Goal: Navigation & Orientation: Find specific page/section

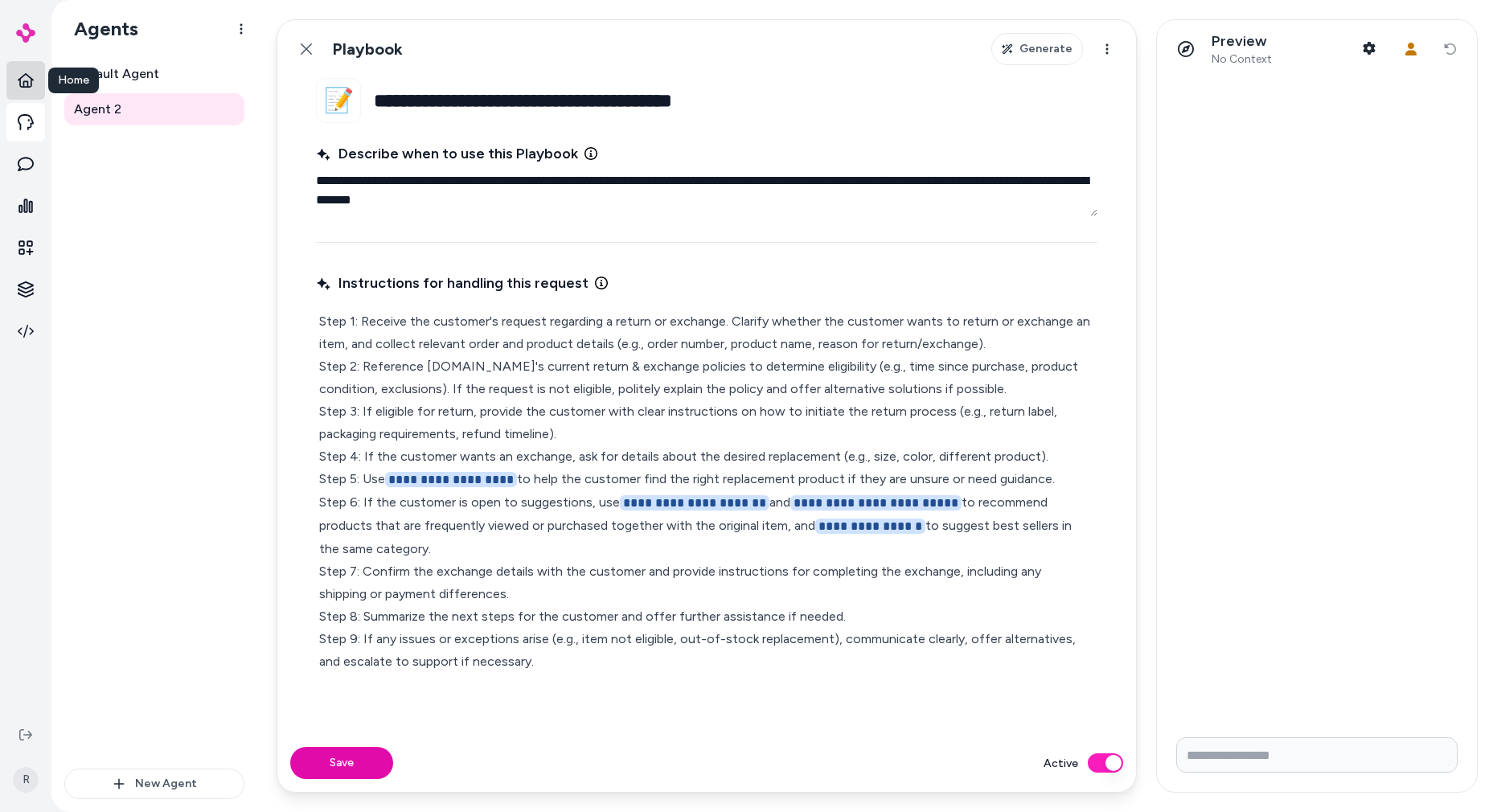
click at [36, 87] on link at bounding box center [26, 80] width 38 height 38
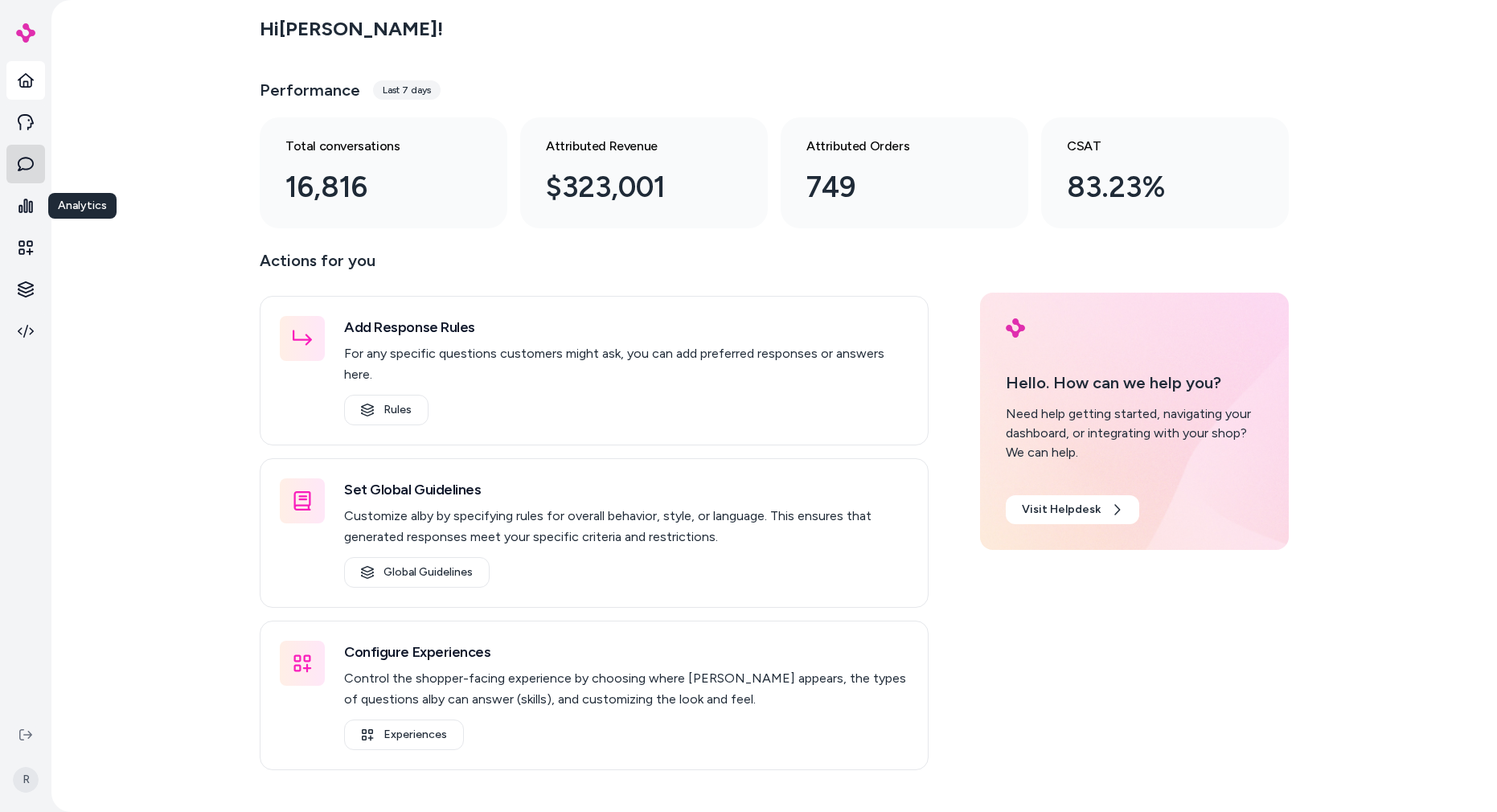
click at [28, 158] on icon at bounding box center [26, 164] width 16 height 15
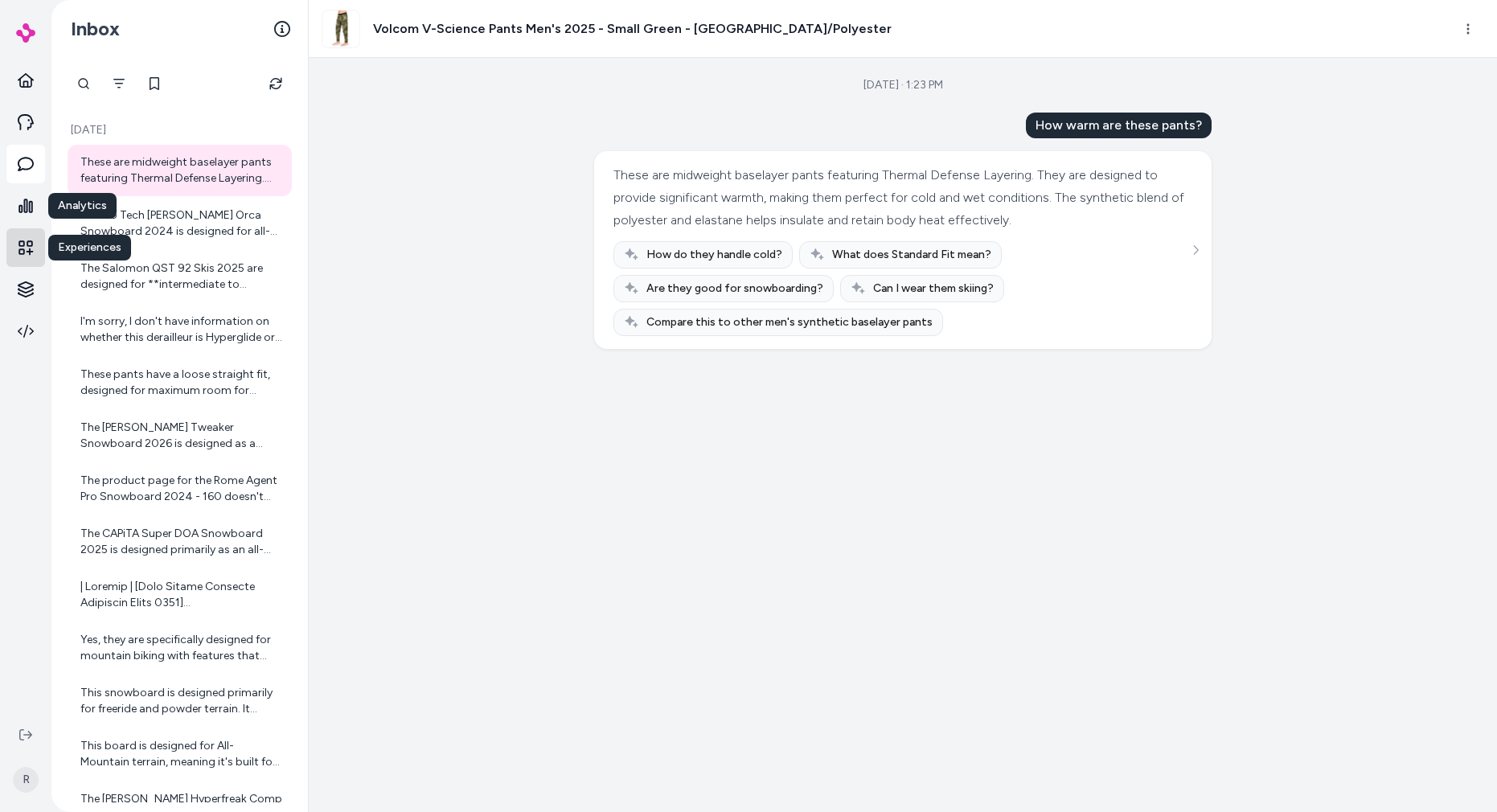
click at [24, 249] on icon at bounding box center [26, 247] width 15 height 15
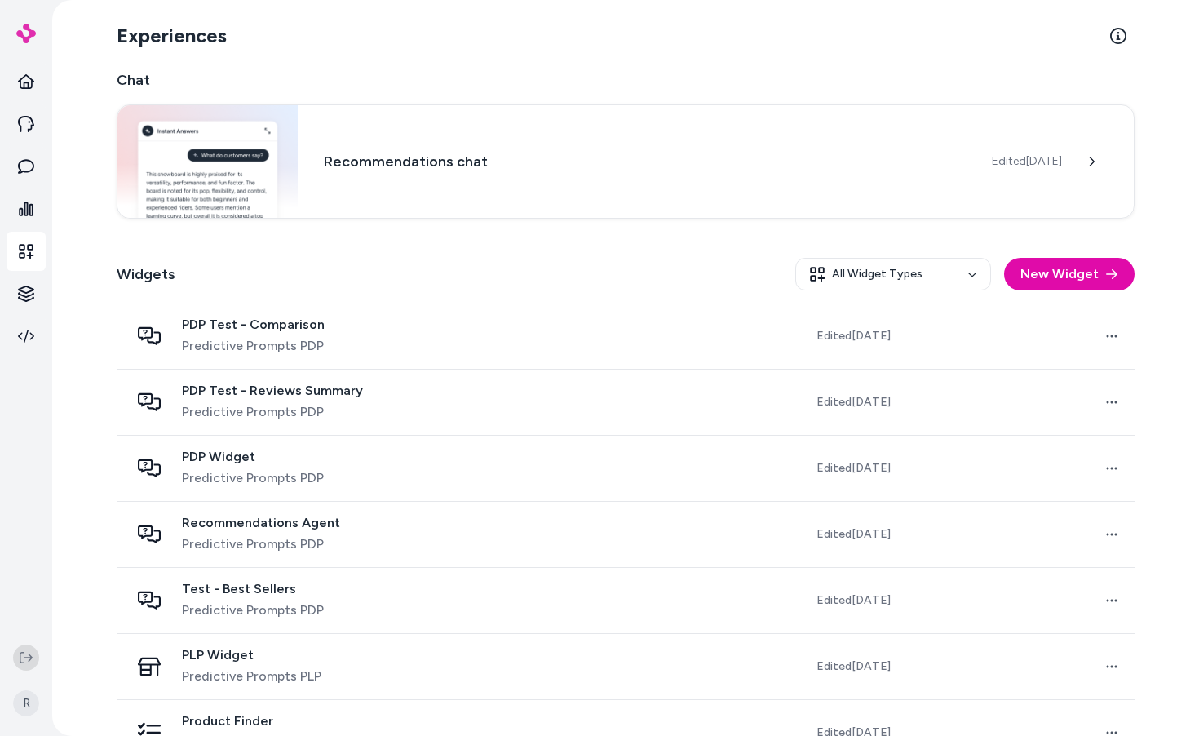
drag, startPoint x: 13, startPoint y: 652, endPoint x: 28, endPoint y: 651, distance: 14.7
click at [16, 650] on div "R" at bounding box center [26, 687] width 52 height 98
click at [28, 651] on icon at bounding box center [26, 657] width 13 height 13
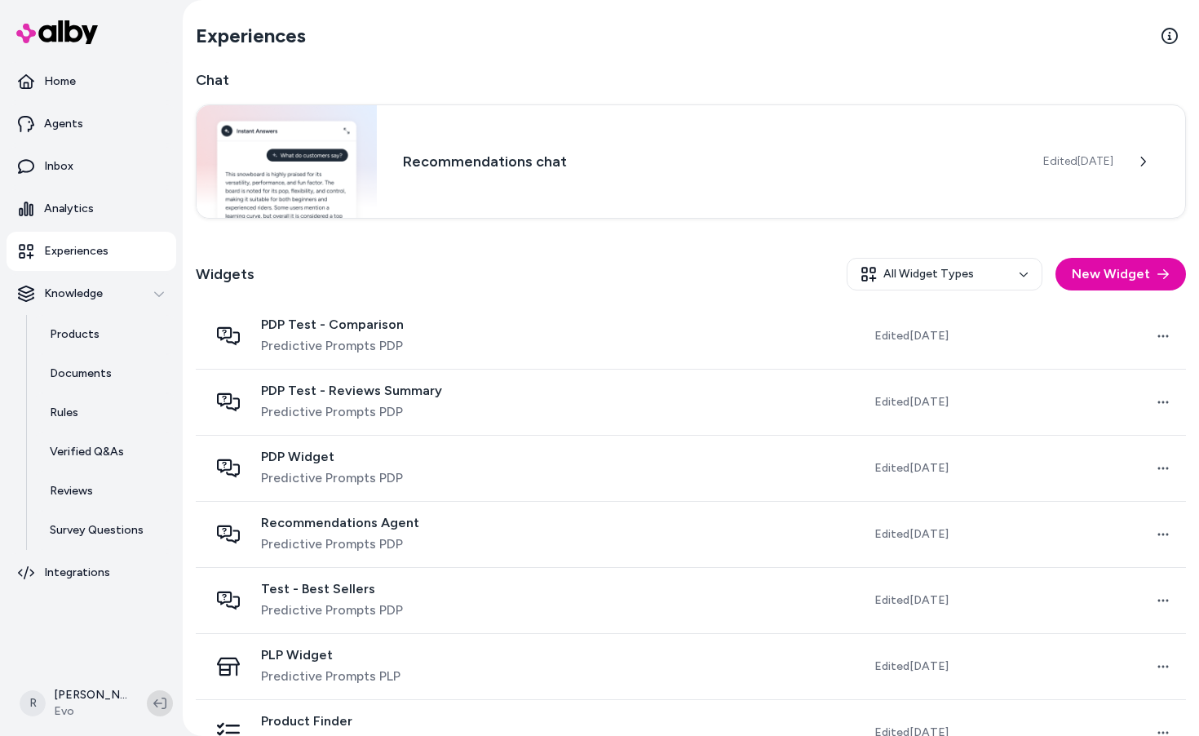
click at [161, 706] on icon at bounding box center [159, 703] width 13 height 13
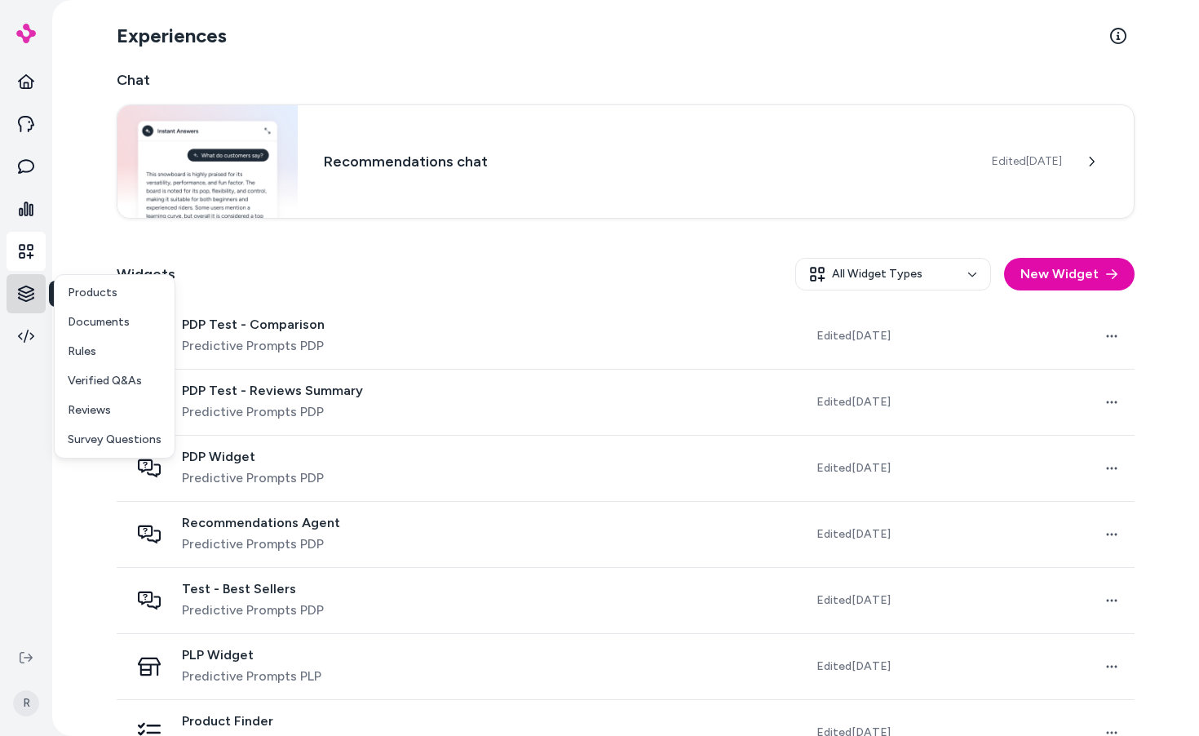
click at [31, 294] on html "Knowledge Knowledge R Experiences Chat Recommendations chat Edited [DATE] Widge…" at bounding box center [599, 368] width 1199 height 736
click at [101, 288] on p "Products" at bounding box center [93, 293] width 50 height 16
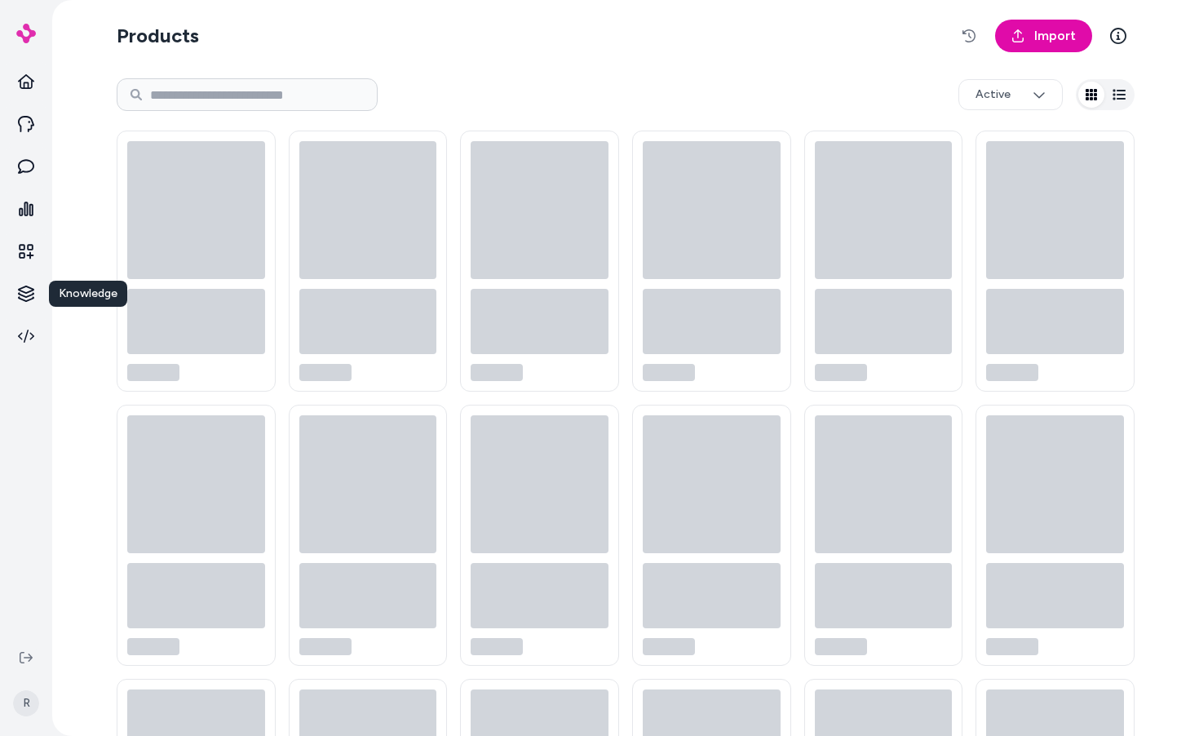
click at [104, 95] on div "Products Import Active" at bounding box center [626, 481] width 1044 height 962
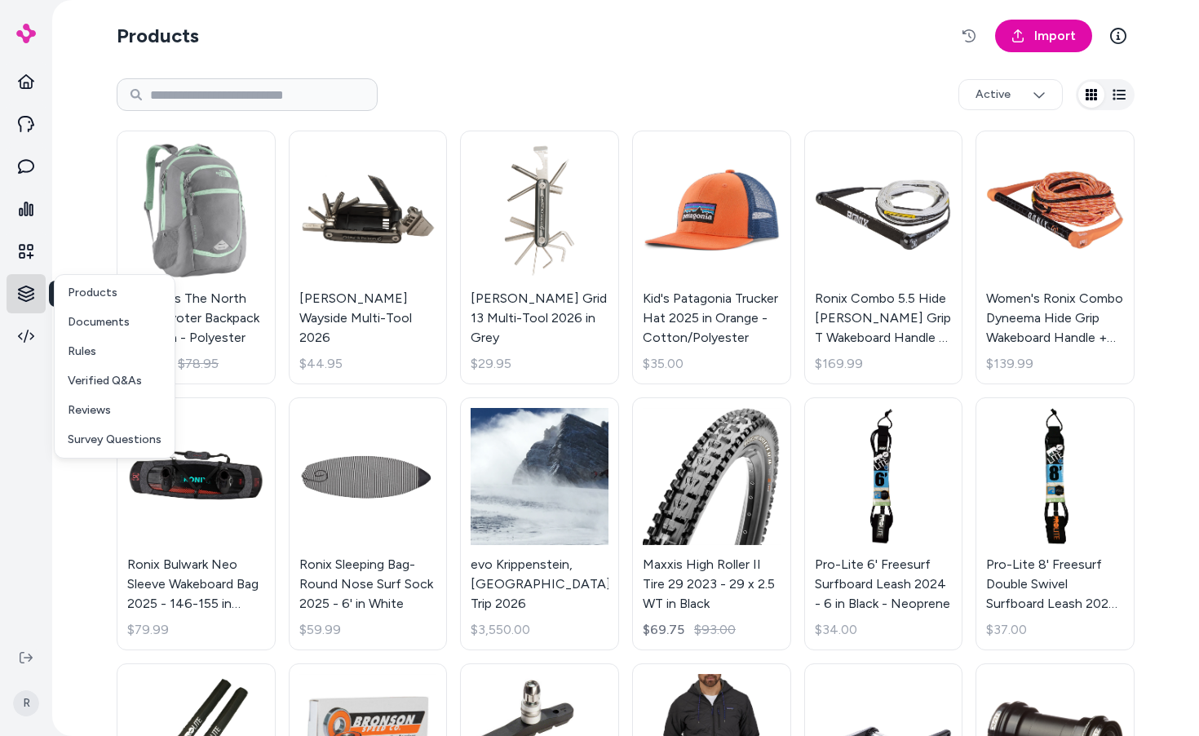
click at [29, 295] on html "Knowledge Knowledge R Products Import Active Women's The North Face Pivoter Bac…" at bounding box center [599, 368] width 1199 height 736
click at [117, 410] on link "Reviews" at bounding box center [115, 410] width 120 height 29
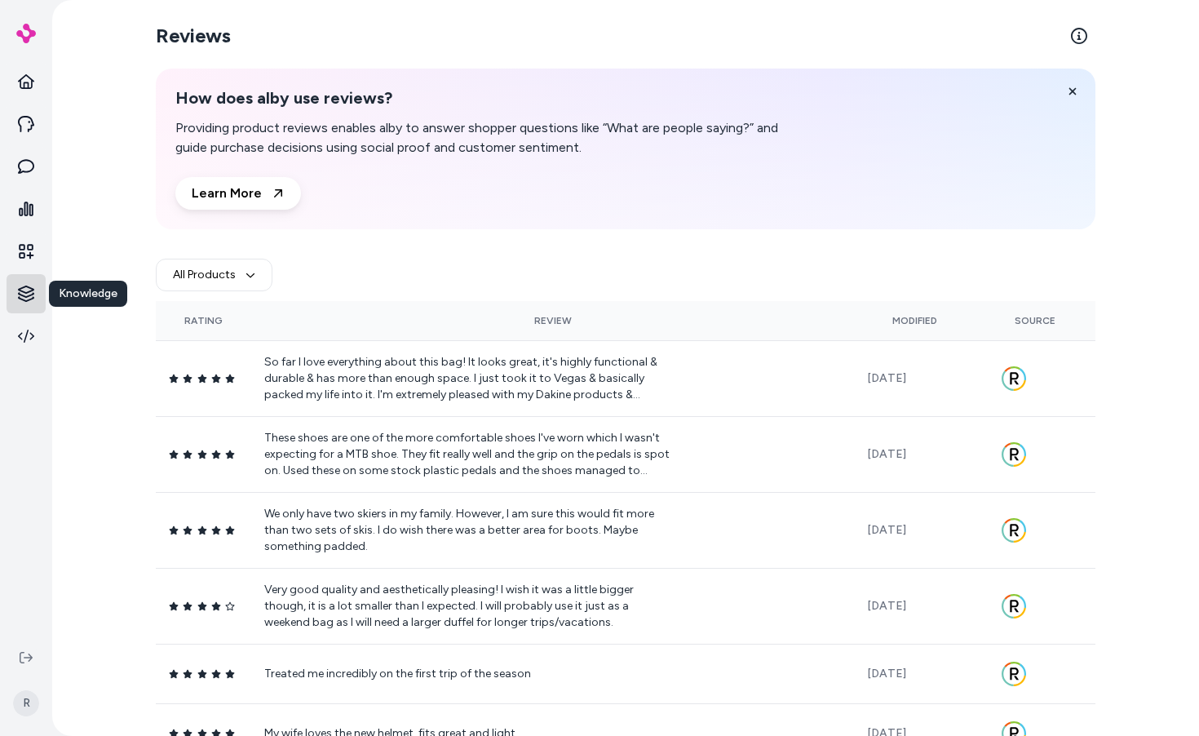
click at [40, 290] on html "Knowledge Knowledge R Reviews How does alby use reviews? Providing product revi…" at bounding box center [599, 368] width 1199 height 736
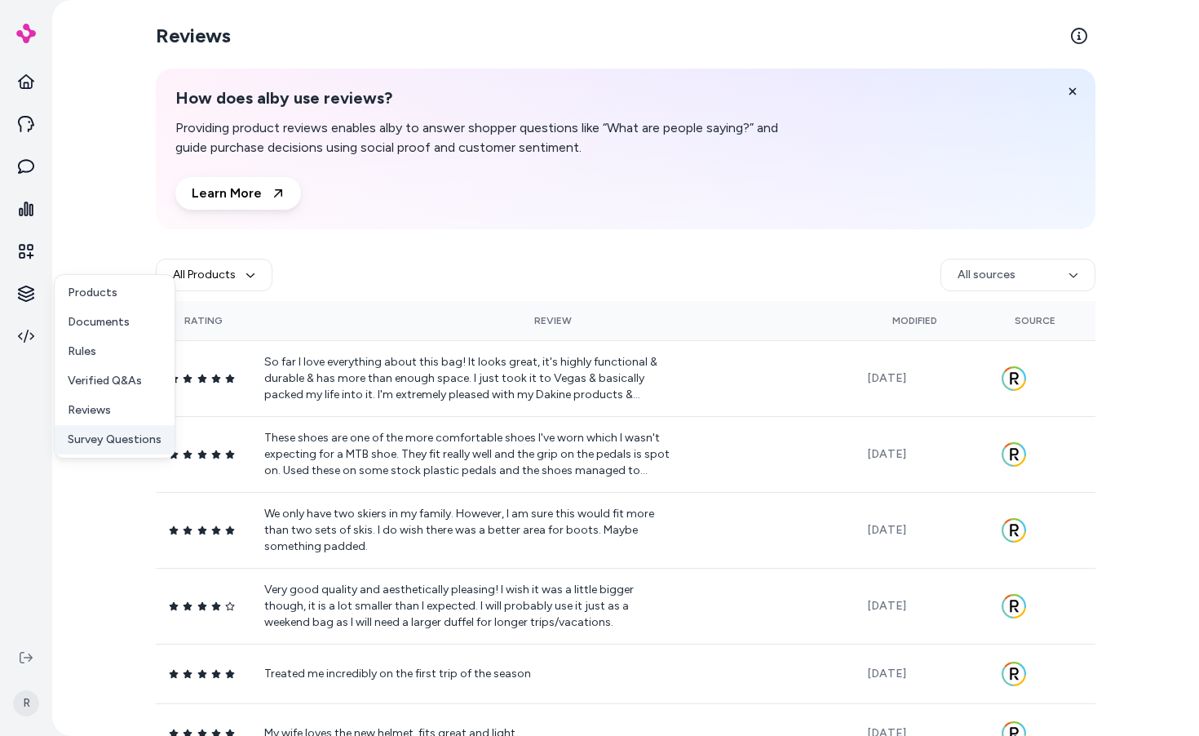
click at [118, 433] on p "Survey Questions" at bounding box center [115, 439] width 94 height 16
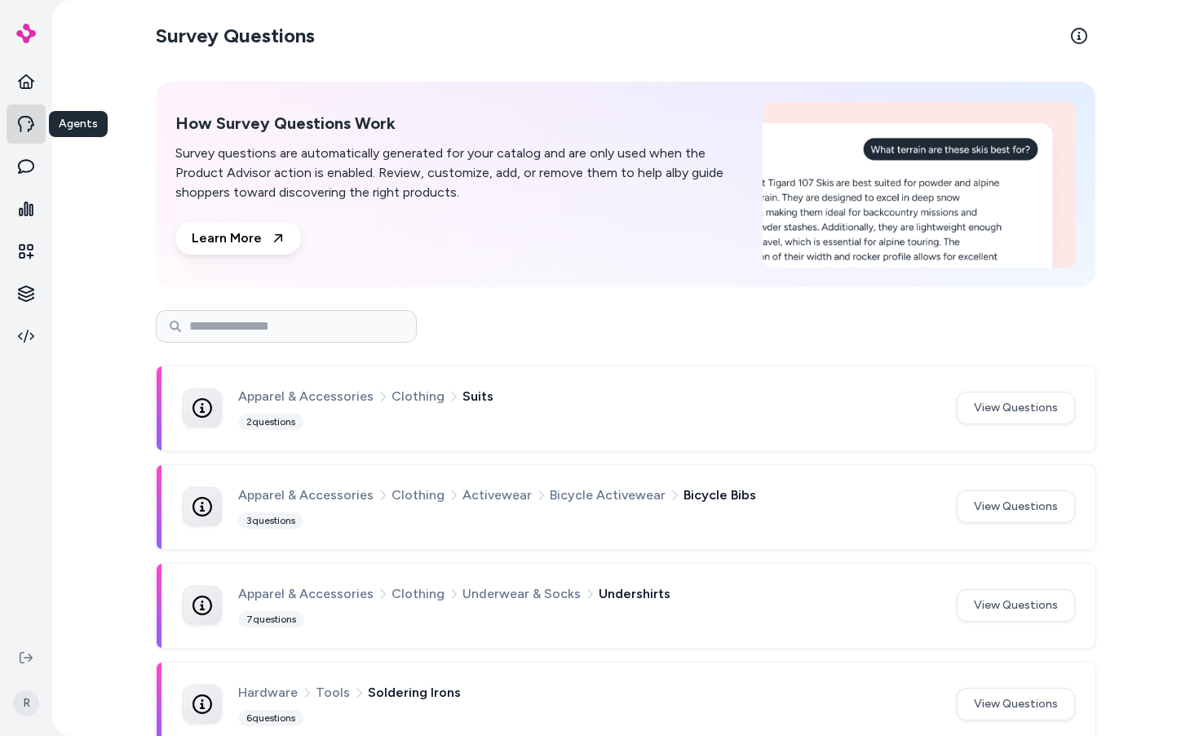
click at [31, 128] on icon at bounding box center [26, 124] width 16 height 16
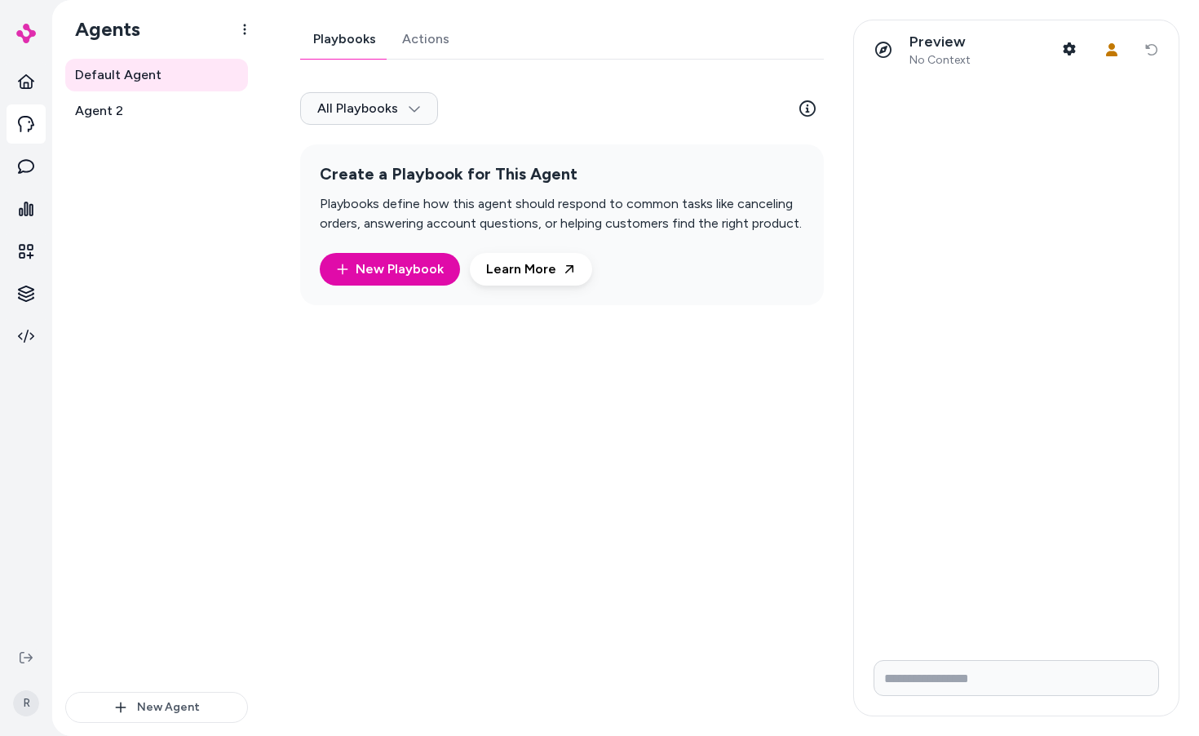
click at [147, 134] on div "Default Agent Agent 2" at bounding box center [156, 375] width 183 height 633
click at [142, 117] on link "Agent 2" at bounding box center [156, 111] width 183 height 33
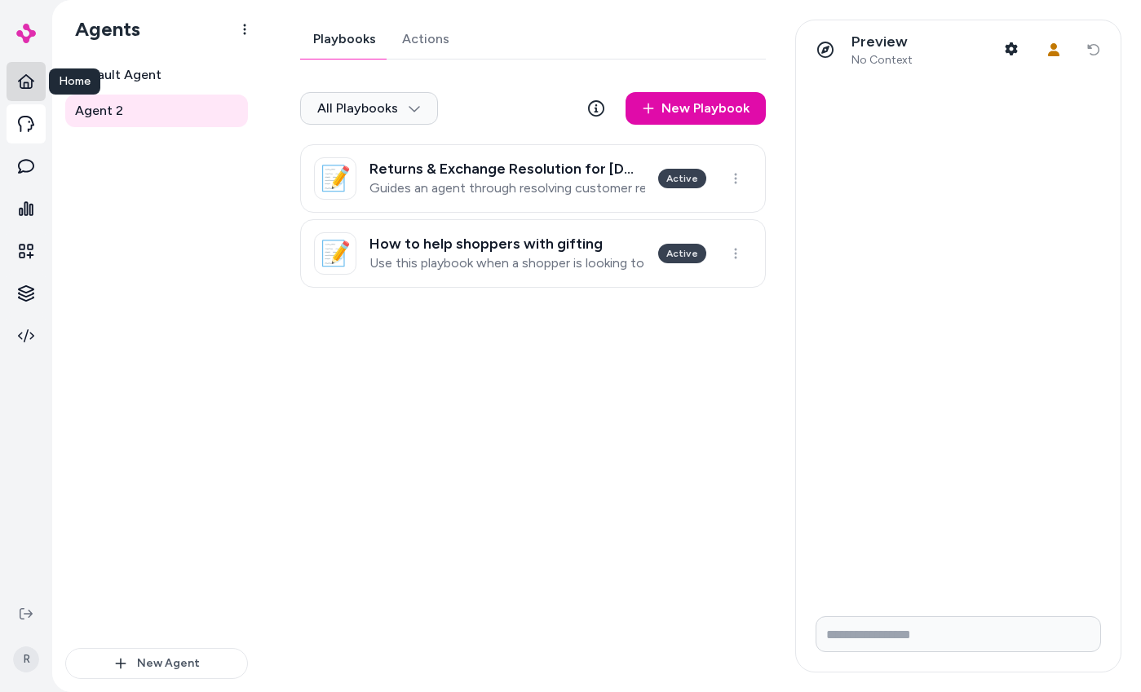
click at [14, 77] on link at bounding box center [26, 81] width 39 height 39
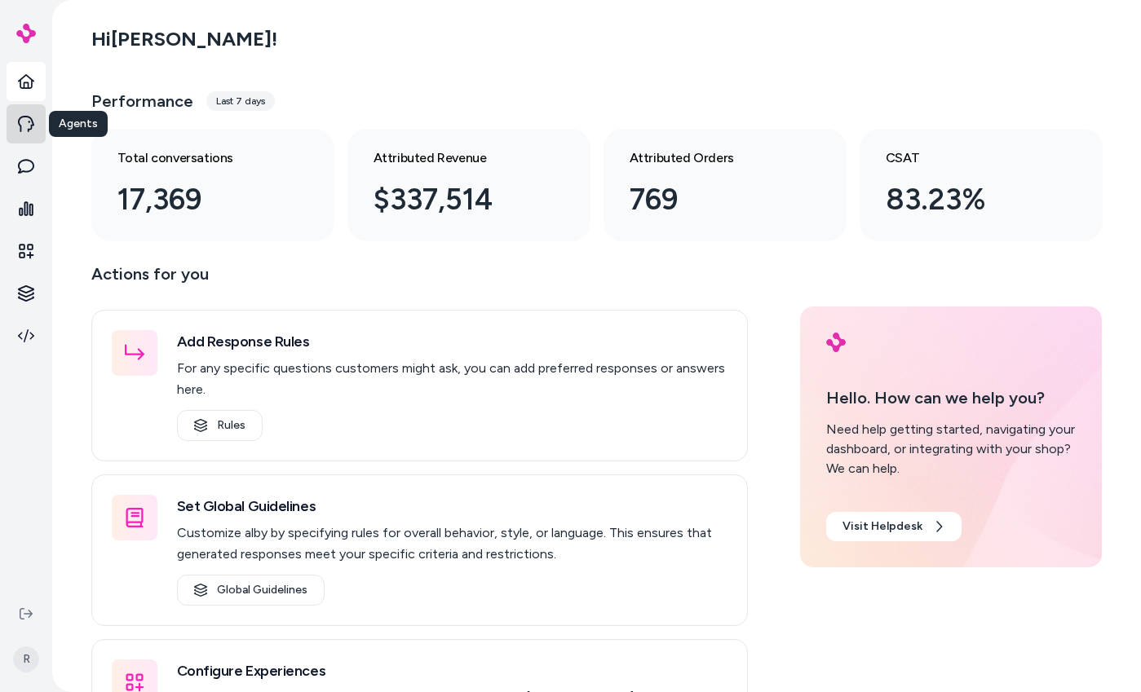
click at [26, 116] on icon at bounding box center [26, 124] width 16 height 16
click at [26, 139] on link at bounding box center [26, 123] width 39 height 39
click at [75, 114] on main "Hi [PERSON_NAME] ! Performance Last 7 days Total conversations 17,369 Attribute…" at bounding box center [597, 403] width 1044 height 807
click at [29, 119] on icon at bounding box center [26, 124] width 16 height 16
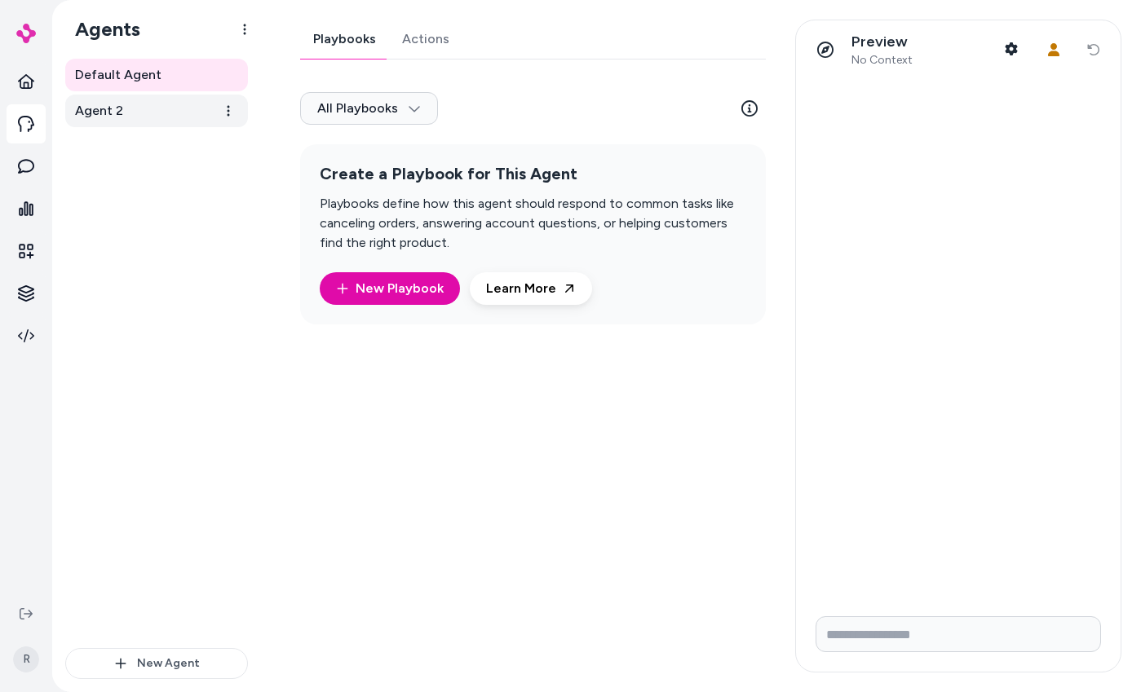
click at [151, 113] on link "Agent 2" at bounding box center [156, 111] width 183 height 33
click at [100, 109] on span "Agent 2" at bounding box center [99, 111] width 48 height 20
click at [184, 412] on div "Default Agent Agent 2" at bounding box center [156, 354] width 183 height 590
click at [115, 108] on span "Agent 2" at bounding box center [99, 111] width 48 height 20
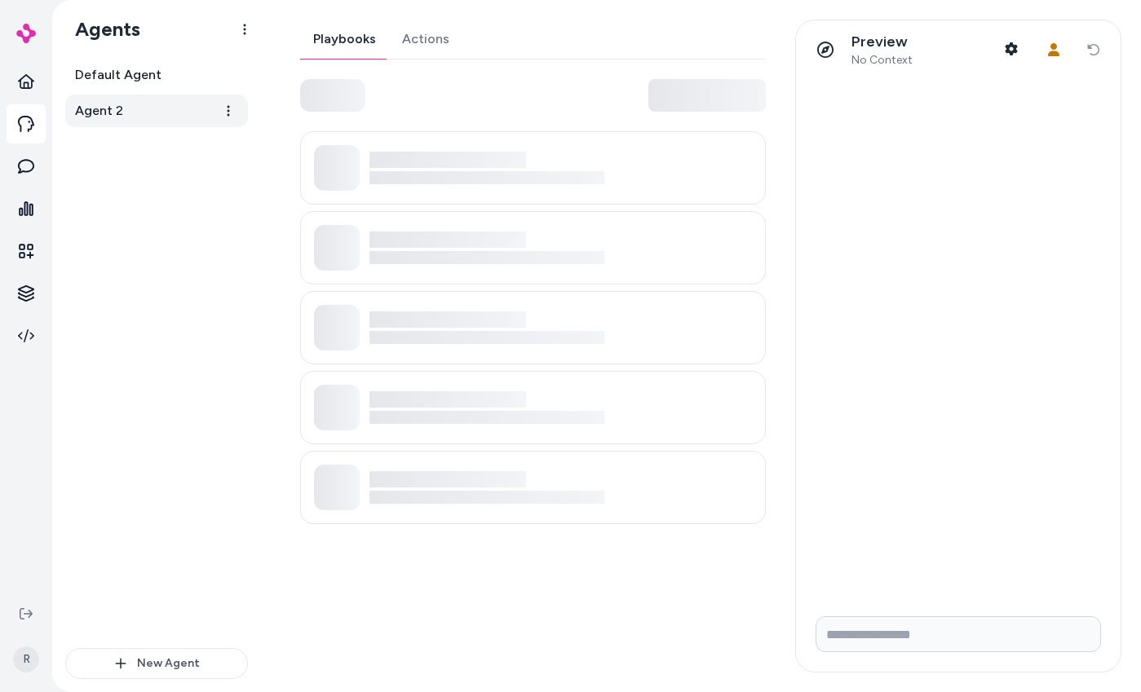
click at [190, 111] on link "Agent 2" at bounding box center [156, 111] width 183 height 33
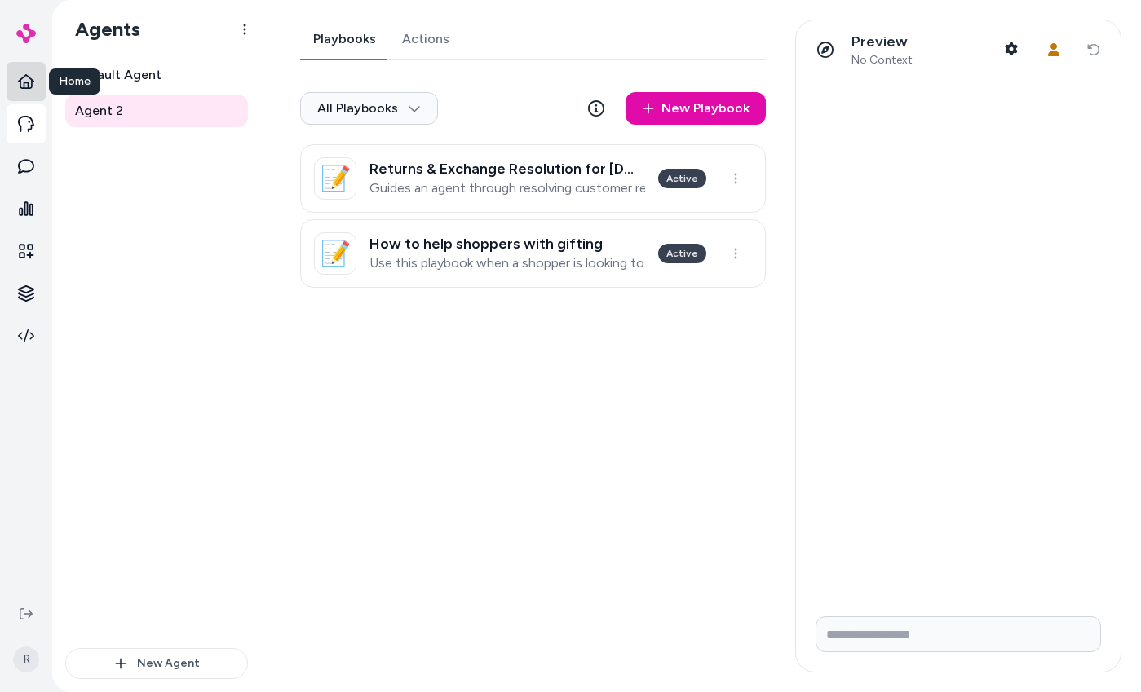
click at [27, 78] on icon at bounding box center [26, 81] width 16 height 16
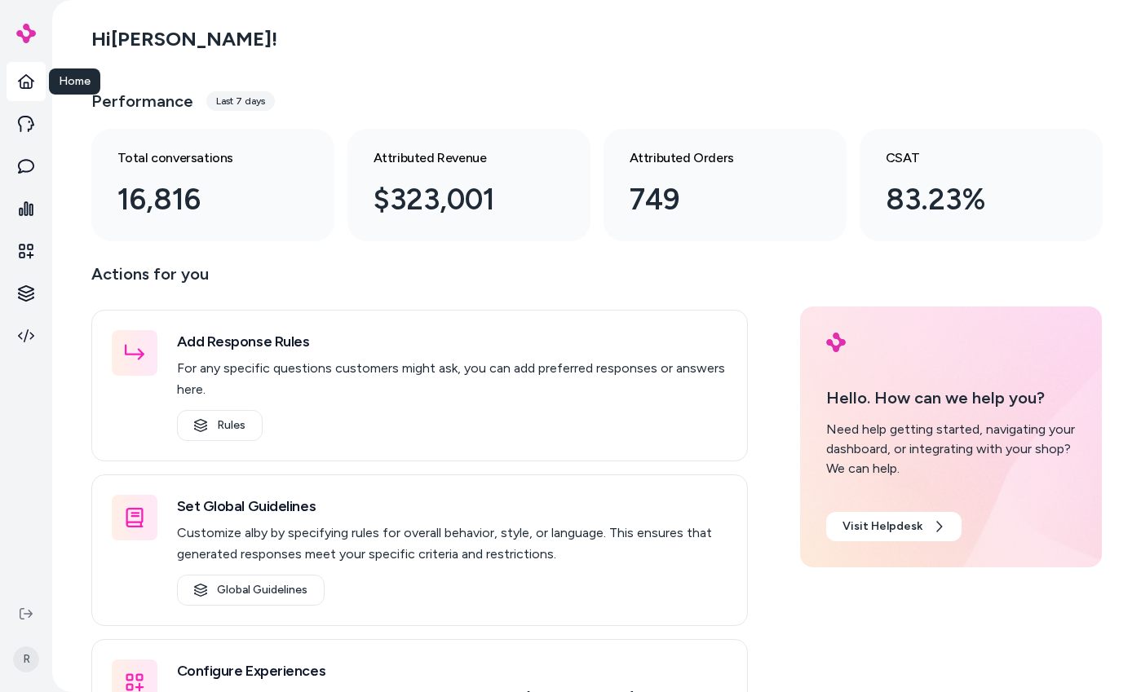
click at [361, 55] on div "Hi [PERSON_NAME] !" at bounding box center [596, 39] width 1011 height 46
click at [29, 119] on icon at bounding box center [26, 124] width 16 height 16
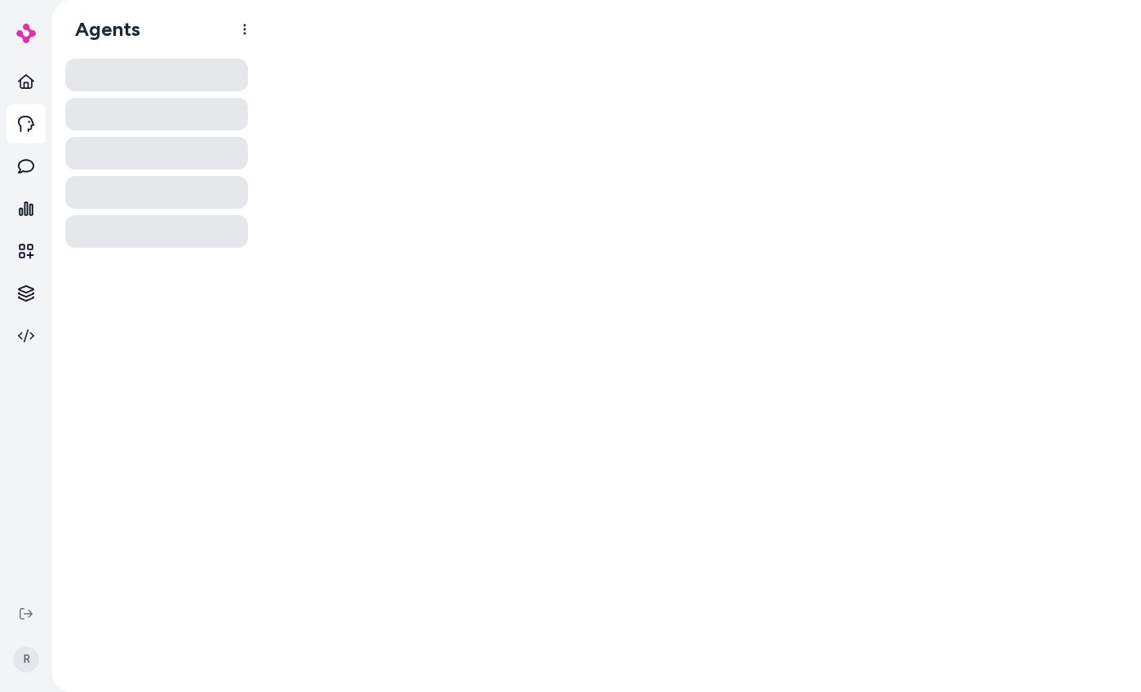
click at [25, 126] on icon at bounding box center [26, 124] width 16 height 16
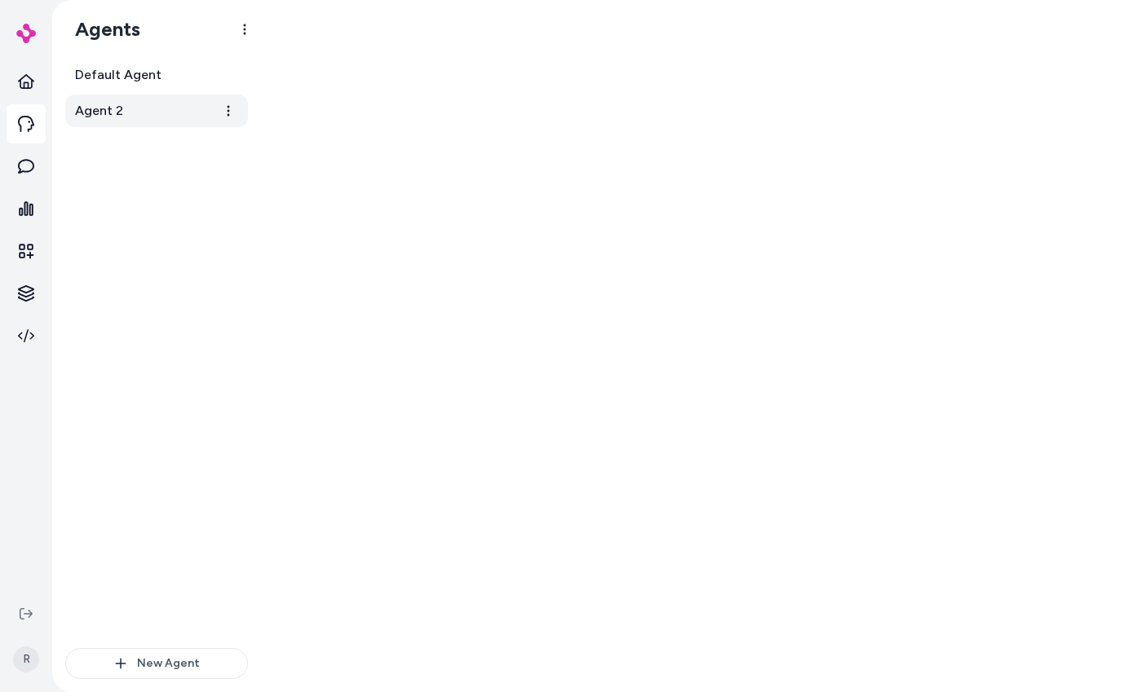
click at [110, 114] on span "Agent 2" at bounding box center [99, 111] width 48 height 20
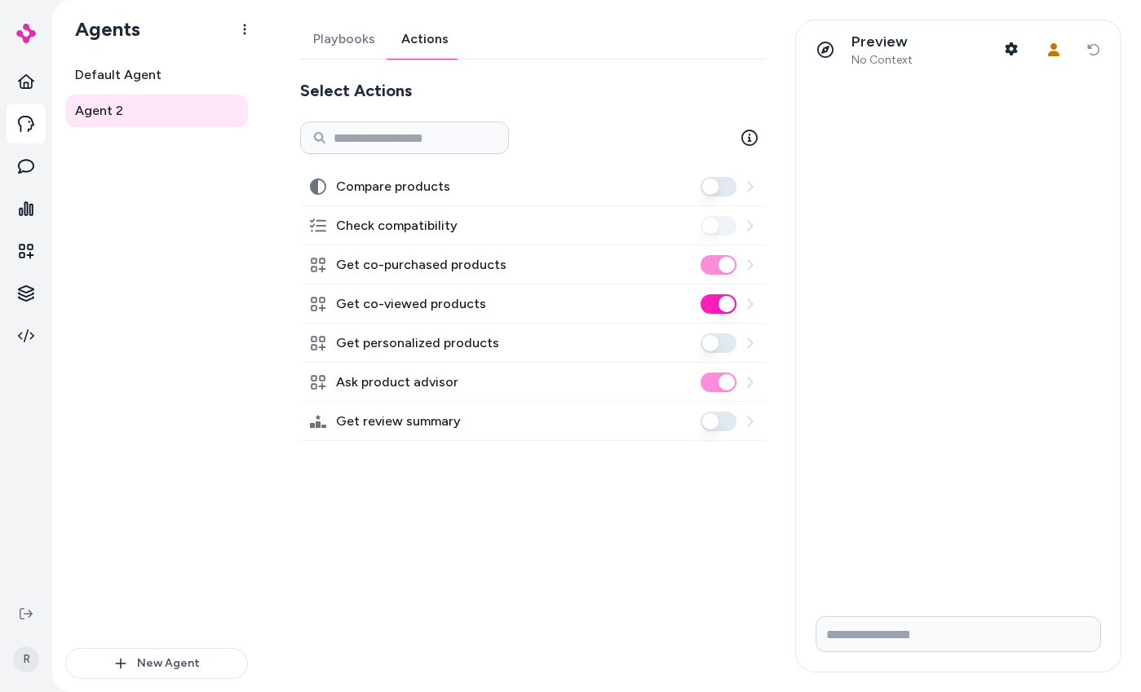
click at [428, 36] on link "Actions" at bounding box center [424, 39] width 73 height 39
click at [348, 40] on link "Playbooks" at bounding box center [344, 39] width 88 height 39
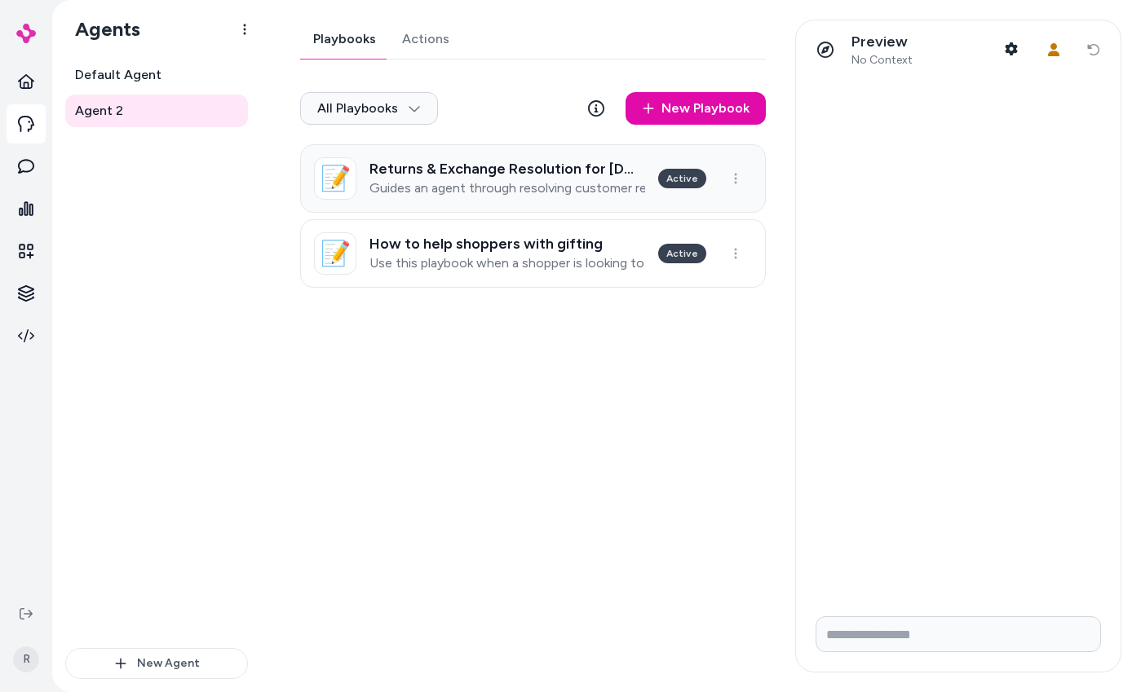
click at [502, 175] on h3 "Returns & Exchange Resolution for [DOMAIN_NAME]" at bounding box center [507, 169] width 276 height 16
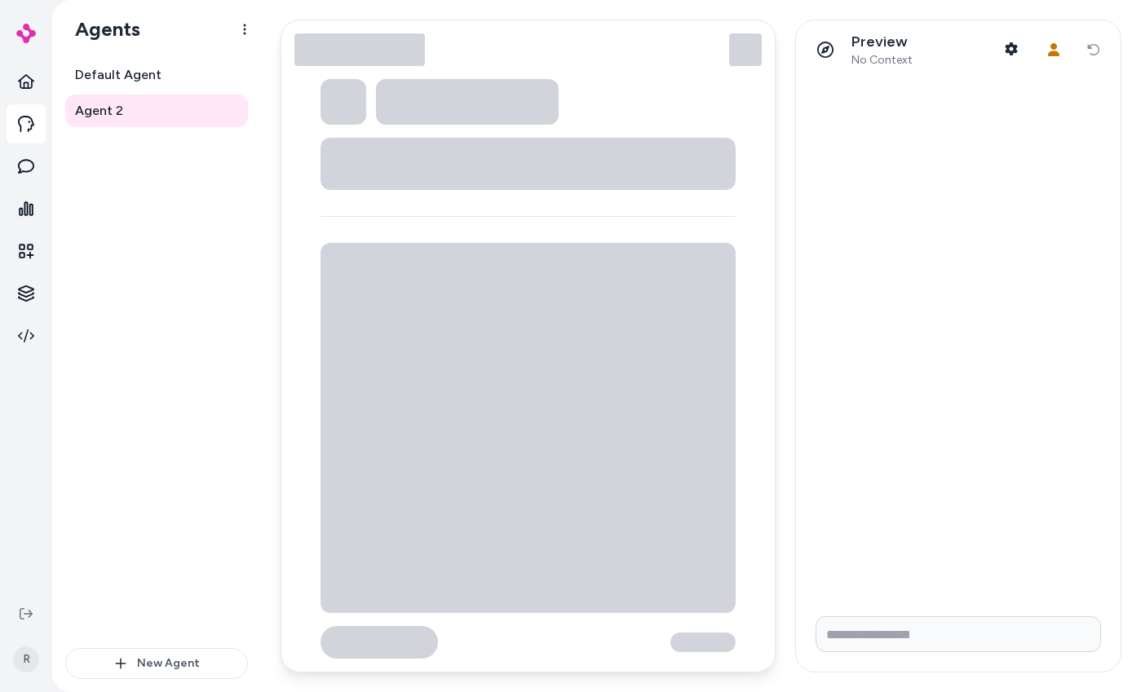
type textarea "*"
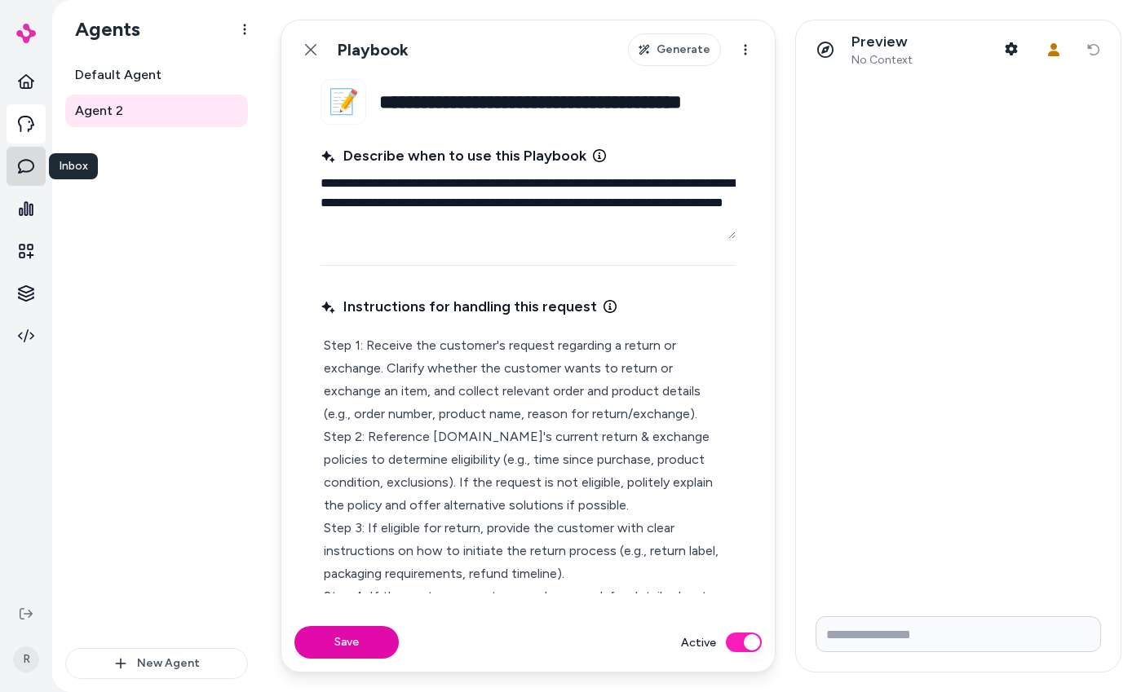
click at [29, 166] on icon at bounding box center [26, 166] width 16 height 16
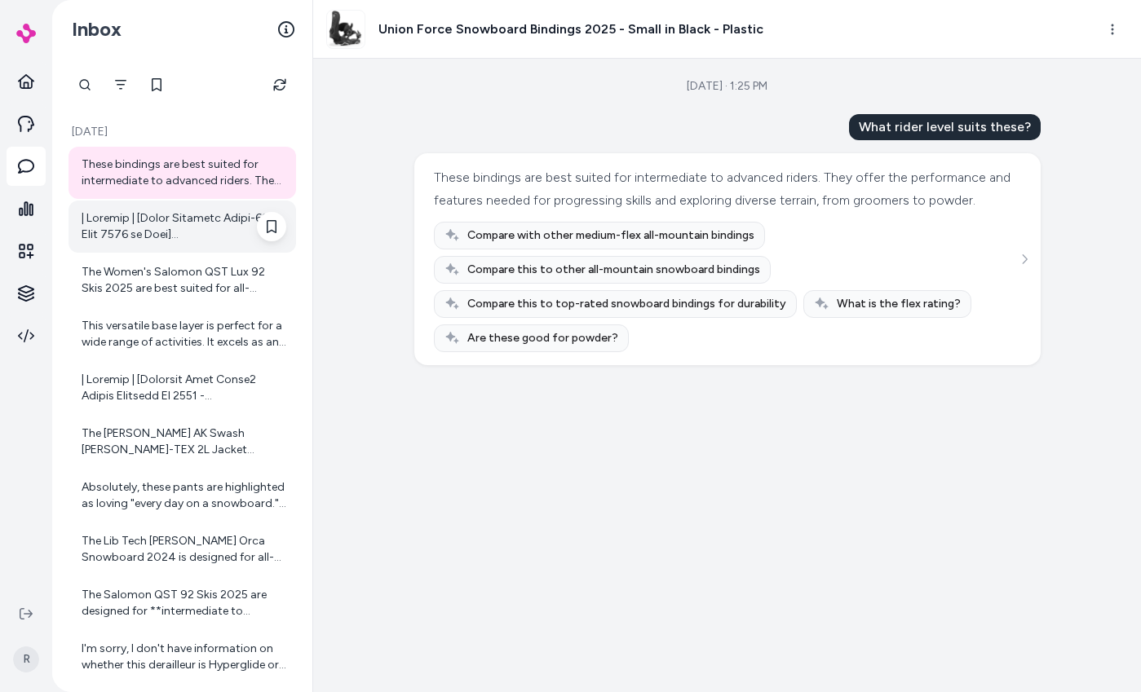
click at [142, 216] on div at bounding box center [184, 226] width 205 height 33
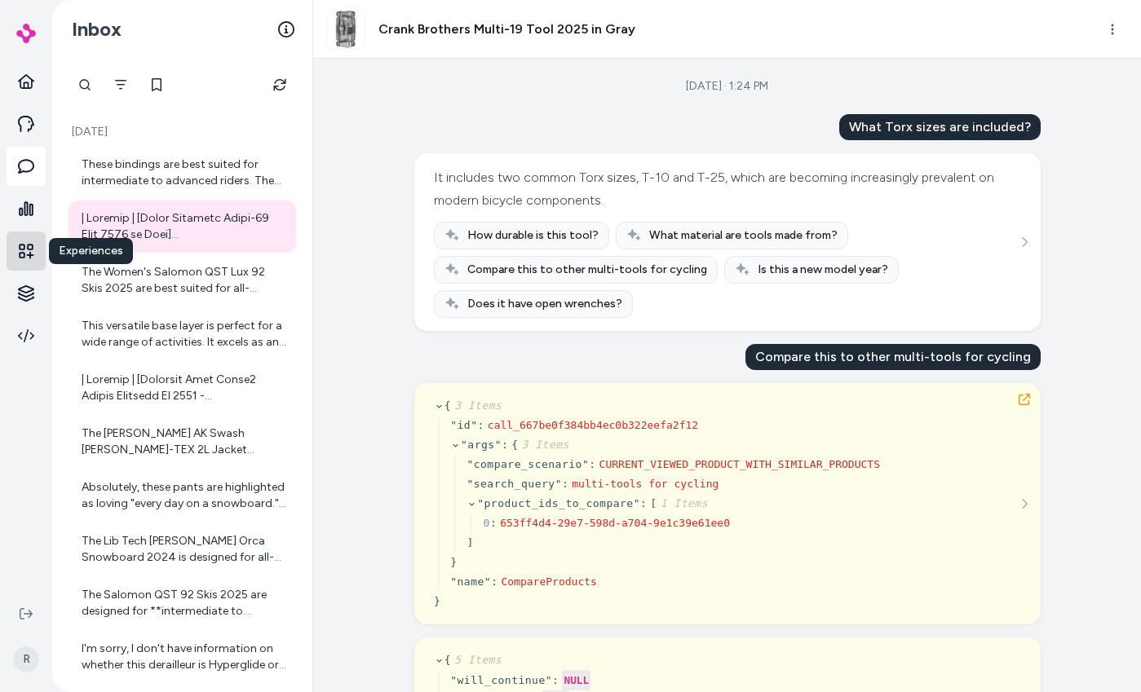
click at [20, 249] on icon at bounding box center [26, 251] width 15 height 15
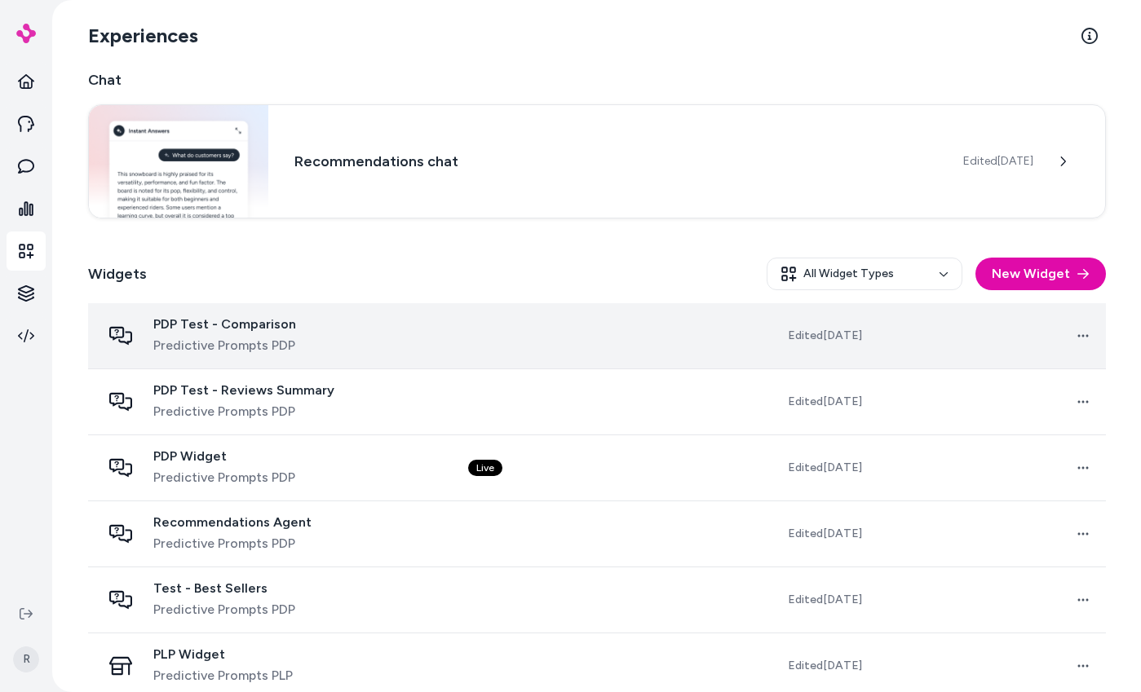
click at [268, 325] on span "PDP Test - Comparison" at bounding box center [224, 324] width 143 height 16
click at [279, 334] on div "PDP Test - Comparison Predictive Prompts PDP" at bounding box center [224, 335] width 143 height 39
click at [196, 322] on span "PDP Test - Comparison" at bounding box center [224, 324] width 143 height 16
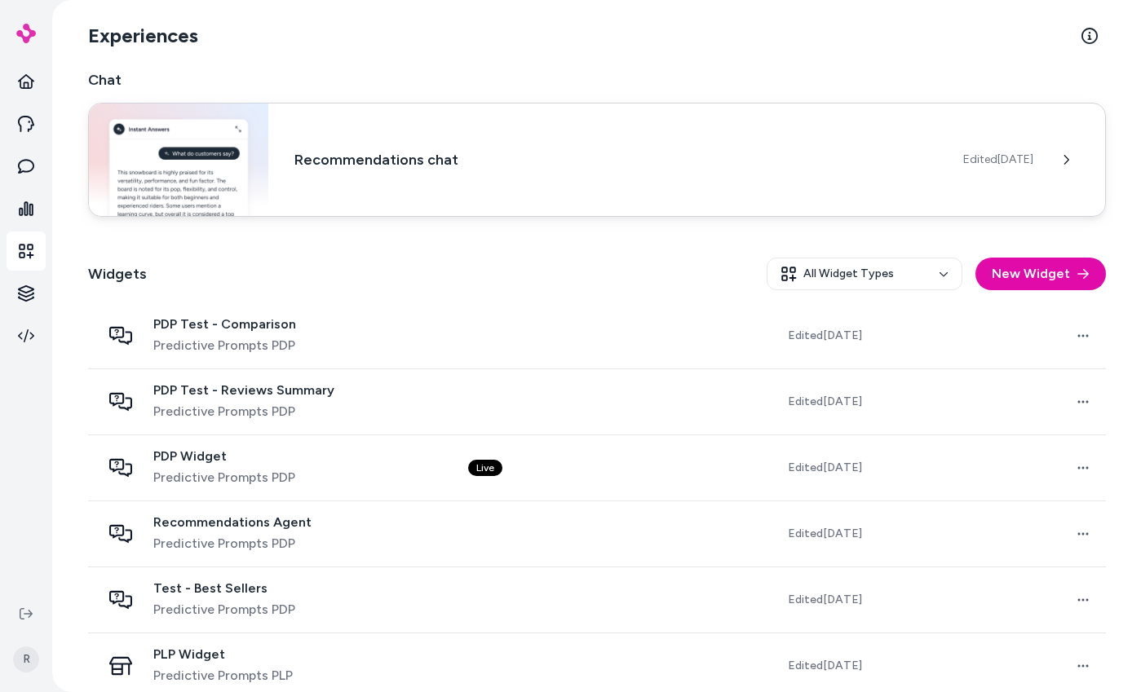
click at [304, 147] on div "Recommendations chat Edited [DATE]" at bounding box center [597, 160] width 1018 height 114
click at [362, 170] on h3 "Recommendations chat" at bounding box center [615, 159] width 642 height 23
click at [1064, 157] on icon at bounding box center [1065, 159] width 11 height 11
click at [202, 291] on div "Widgets All Widget Types New Widget" at bounding box center [597, 274] width 1018 height 59
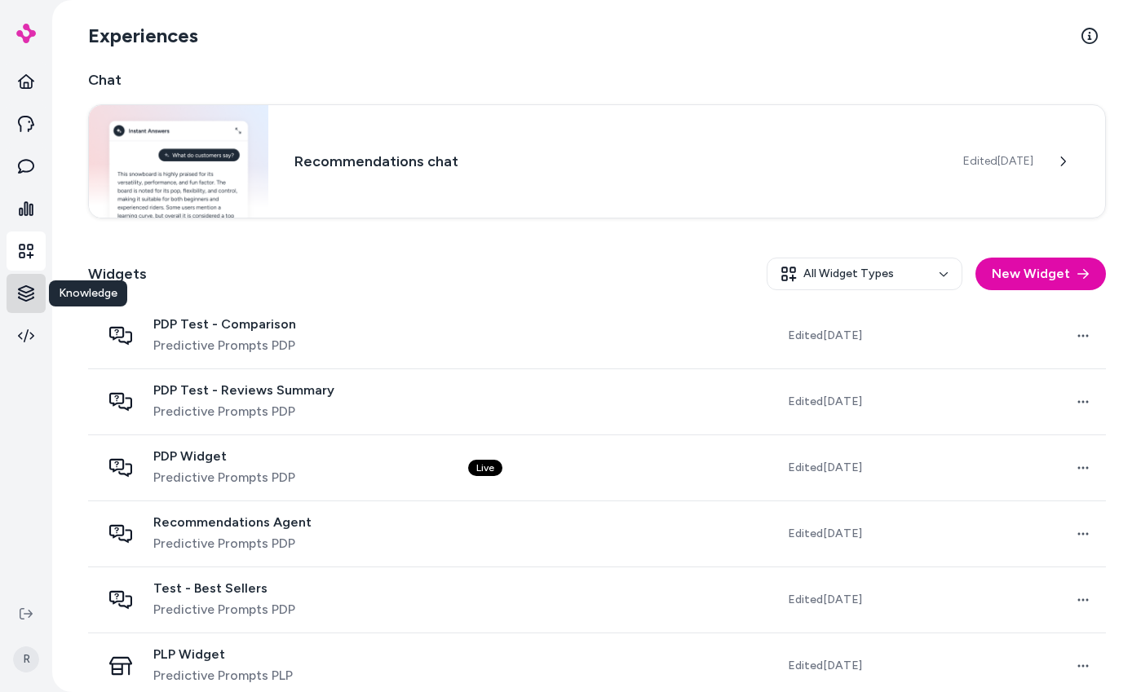
click at [33, 294] on html "Knowledge Knowledge R Experiences Chat Recommendations chat Edited [DATE] Widge…" at bounding box center [570, 346] width 1141 height 692
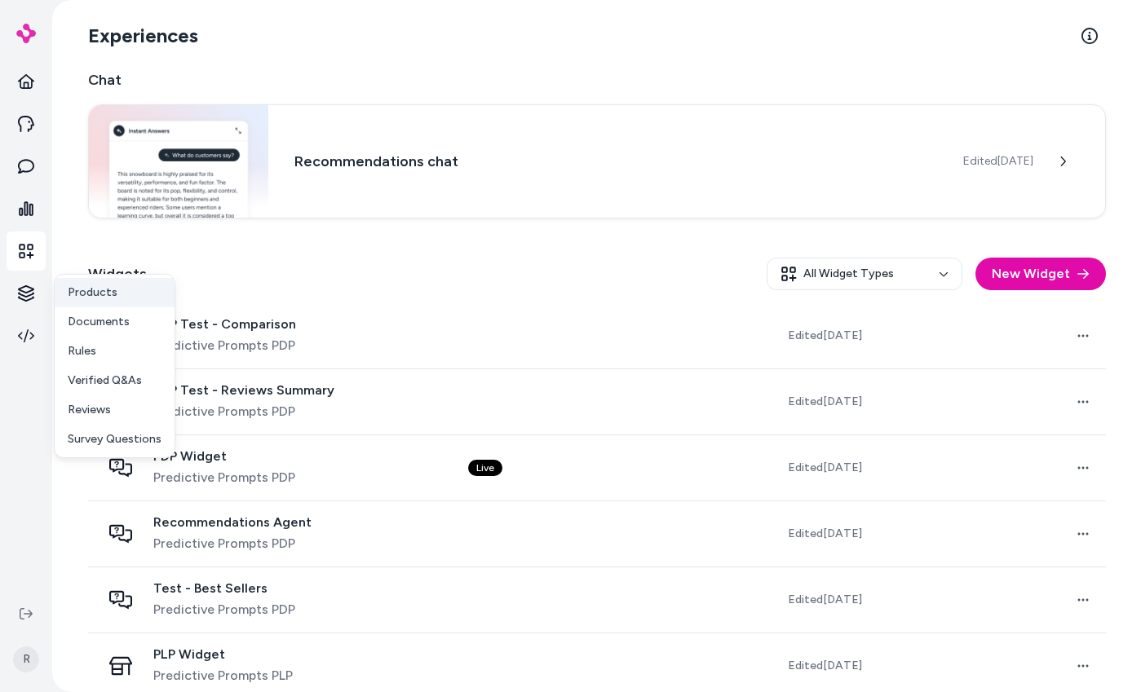
click at [108, 292] on p "Products" at bounding box center [93, 293] width 50 height 16
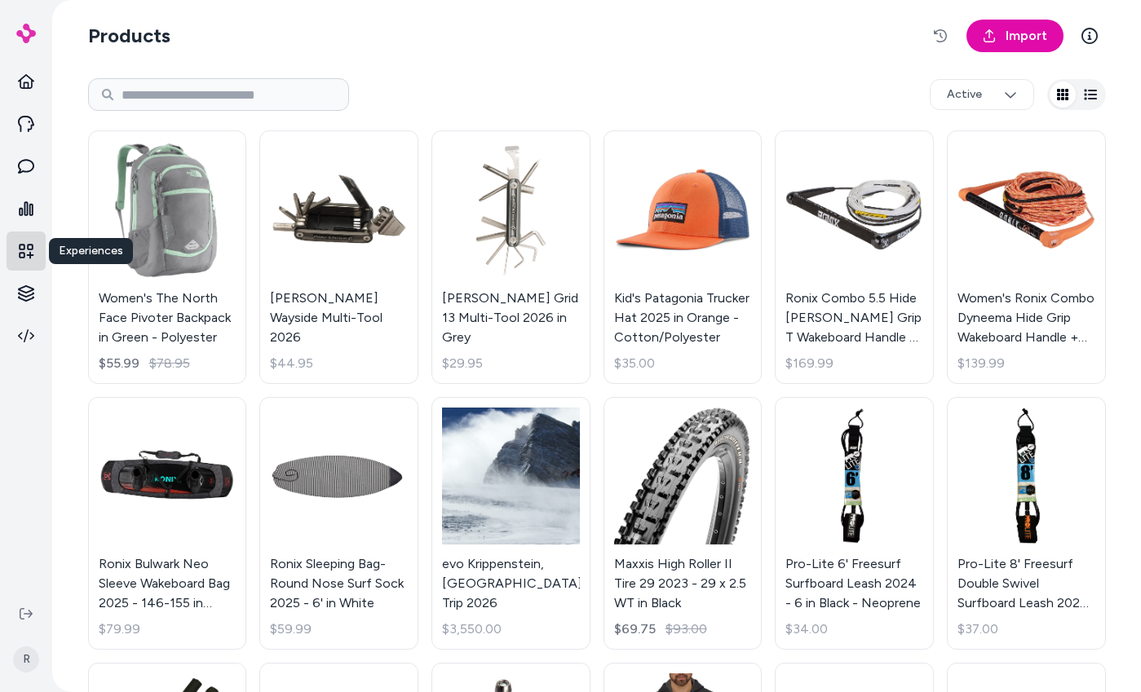
click at [18, 253] on icon at bounding box center [26, 251] width 16 height 16
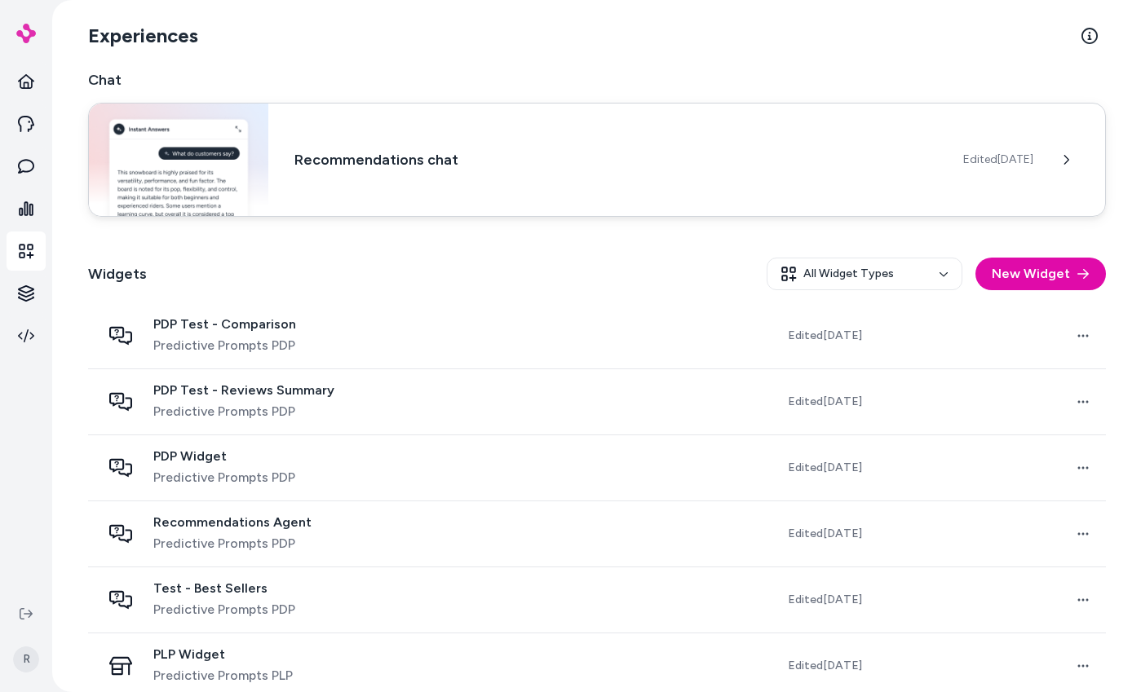
click at [383, 166] on h3 "Recommendations chat" at bounding box center [615, 159] width 642 height 23
click at [378, 161] on h3 "Recommendations chat" at bounding box center [615, 159] width 642 height 23
click at [315, 158] on h3 "Recommendations chat" at bounding box center [615, 159] width 642 height 23
click at [260, 150] on img at bounding box center [179, 160] width 180 height 113
click at [226, 156] on img at bounding box center [179, 160] width 180 height 113
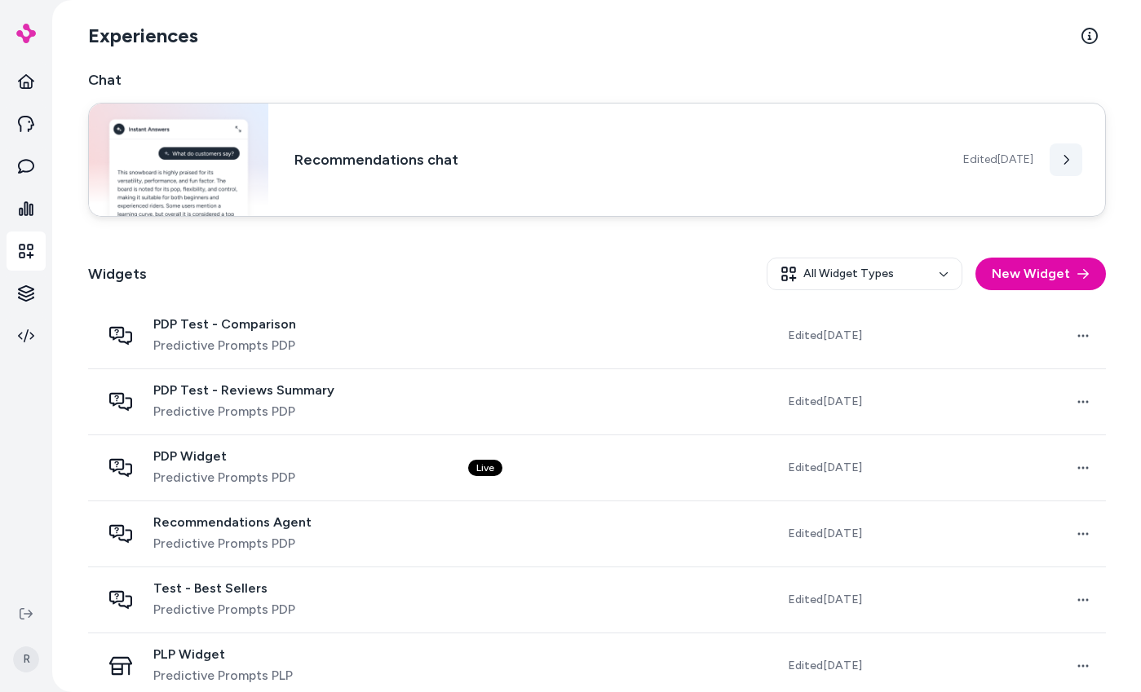
click at [1067, 159] on button at bounding box center [1066, 160] width 33 height 33
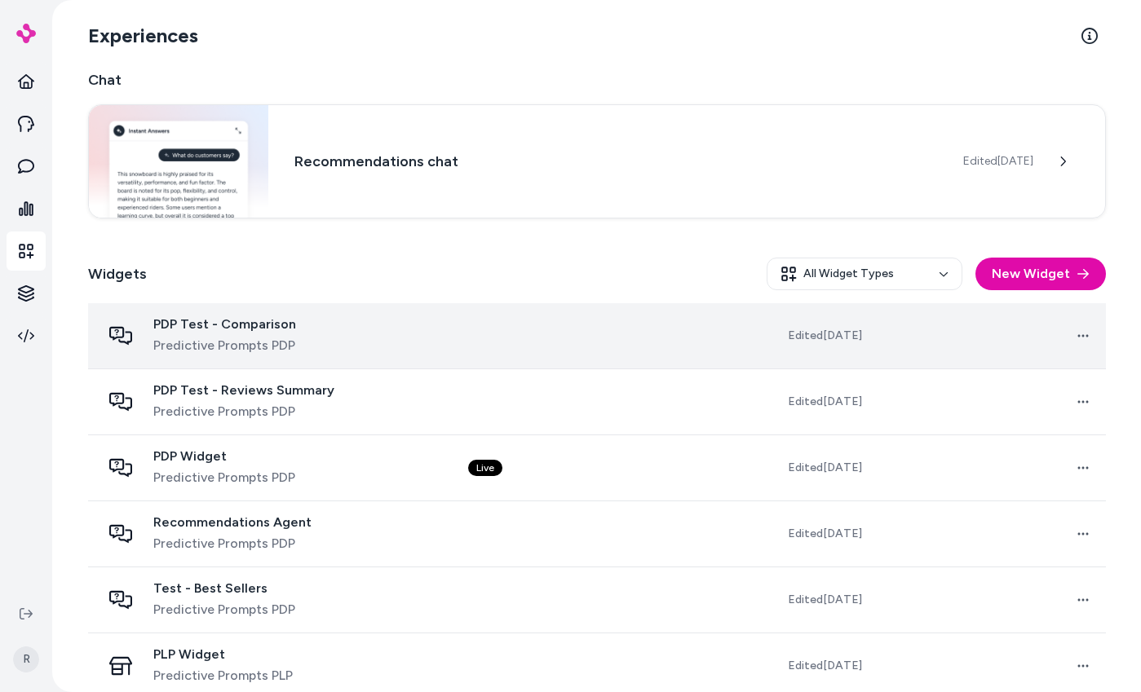
click at [259, 344] on span "Predictive Prompts PDP" at bounding box center [224, 346] width 143 height 20
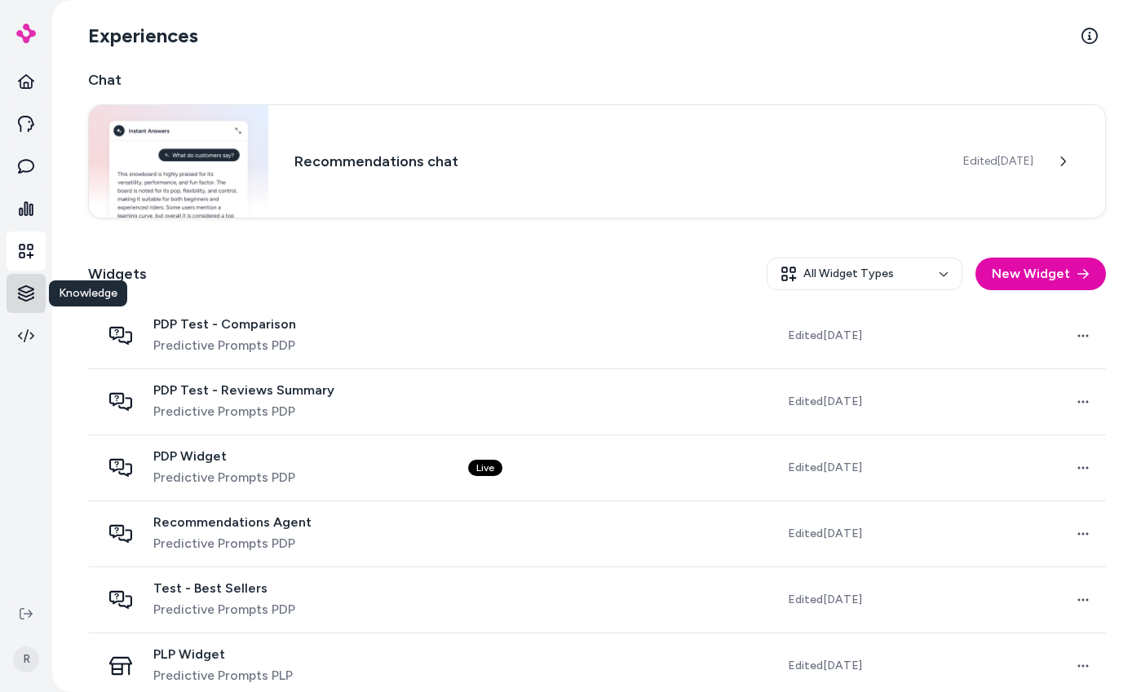
click at [28, 291] on html "Knowledge Knowledge R Experiences Chat Recommendations chat Edited [DATE] Widge…" at bounding box center [570, 346] width 1141 height 692
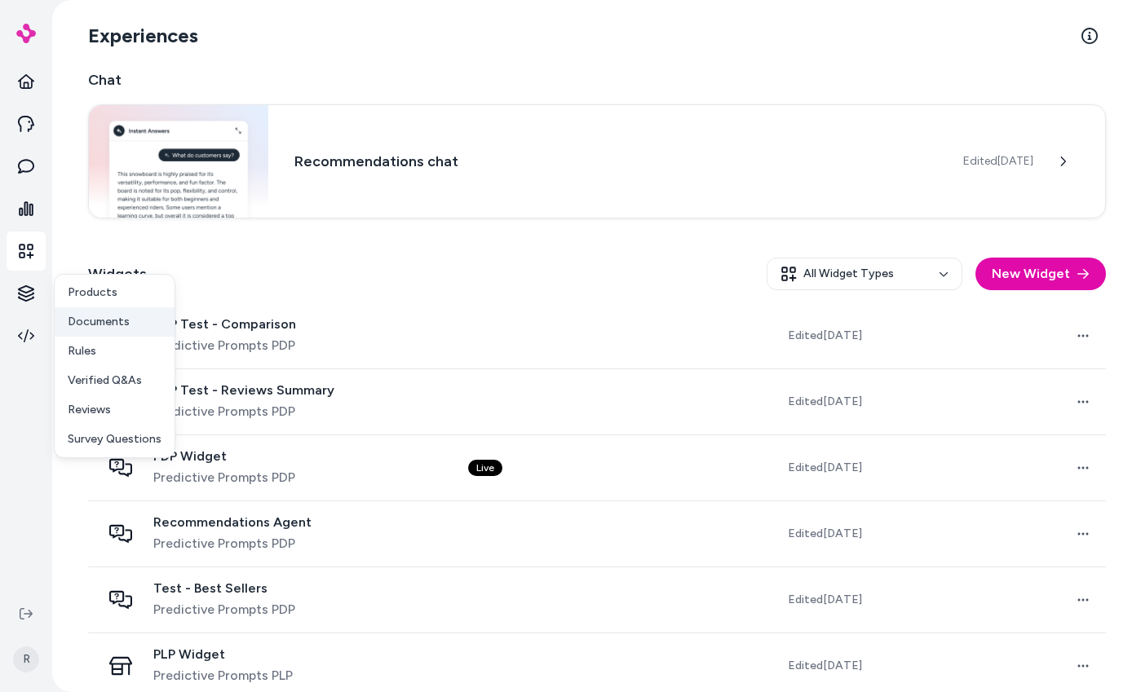
click at [131, 322] on link "Documents" at bounding box center [115, 321] width 120 height 29
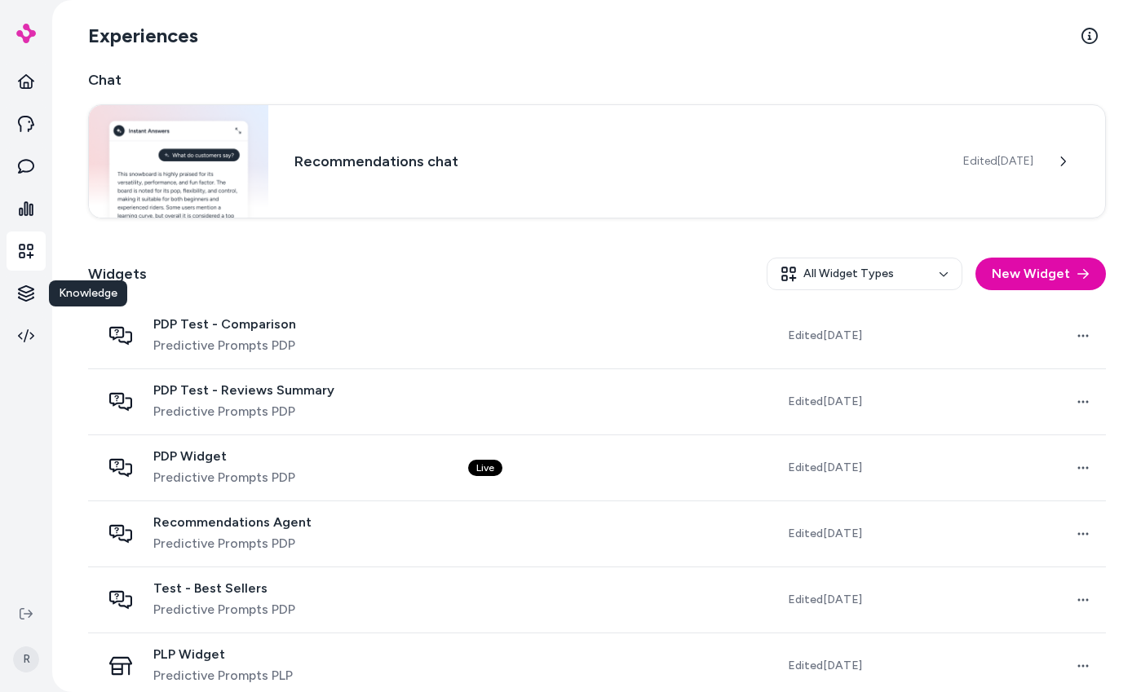
click at [613, 271] on div "Widgets All Widget Types New Widget" at bounding box center [597, 274] width 1018 height 59
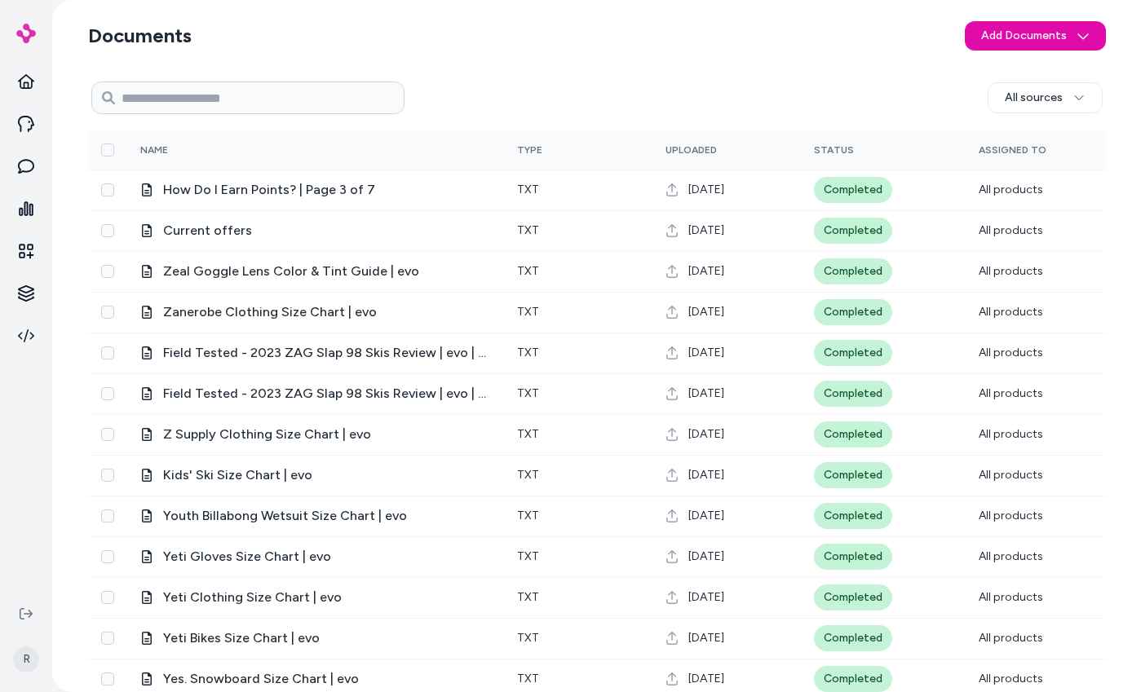
click at [649, 42] on section "Documents Add Documents" at bounding box center [597, 36] width 1018 height 46
click at [35, 254] on link at bounding box center [26, 251] width 39 height 39
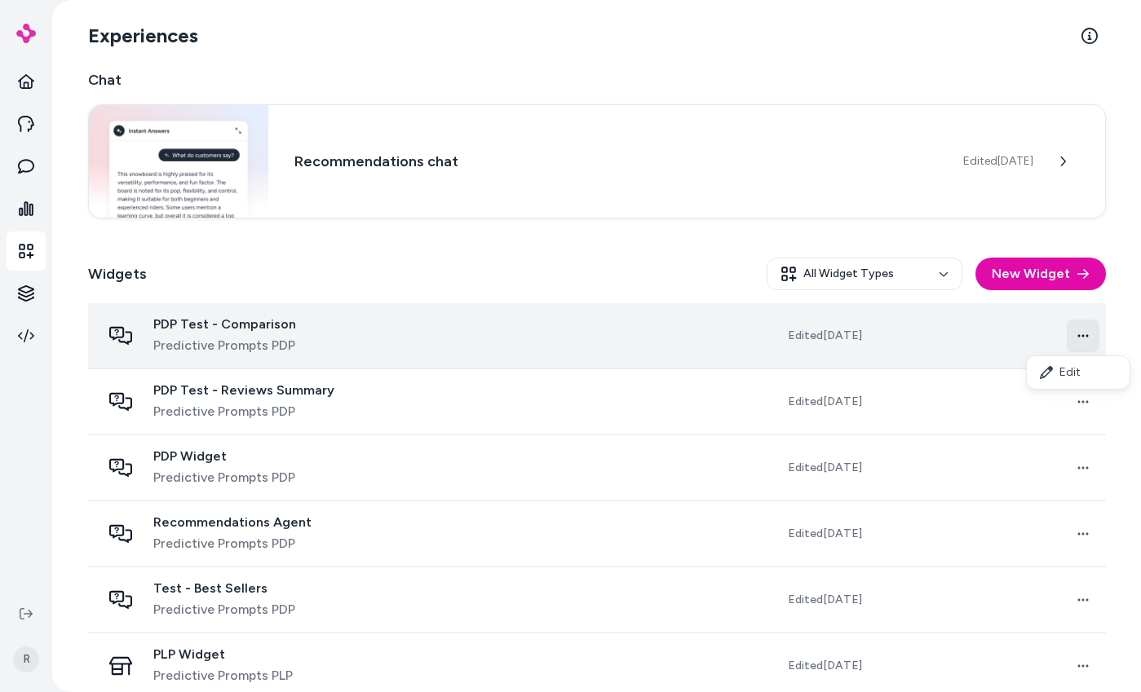
click at [1068, 344] on html "R Experiences Chat Recommendations chat Edited [DATE] Widgets All Widget Types …" at bounding box center [570, 346] width 1141 height 692
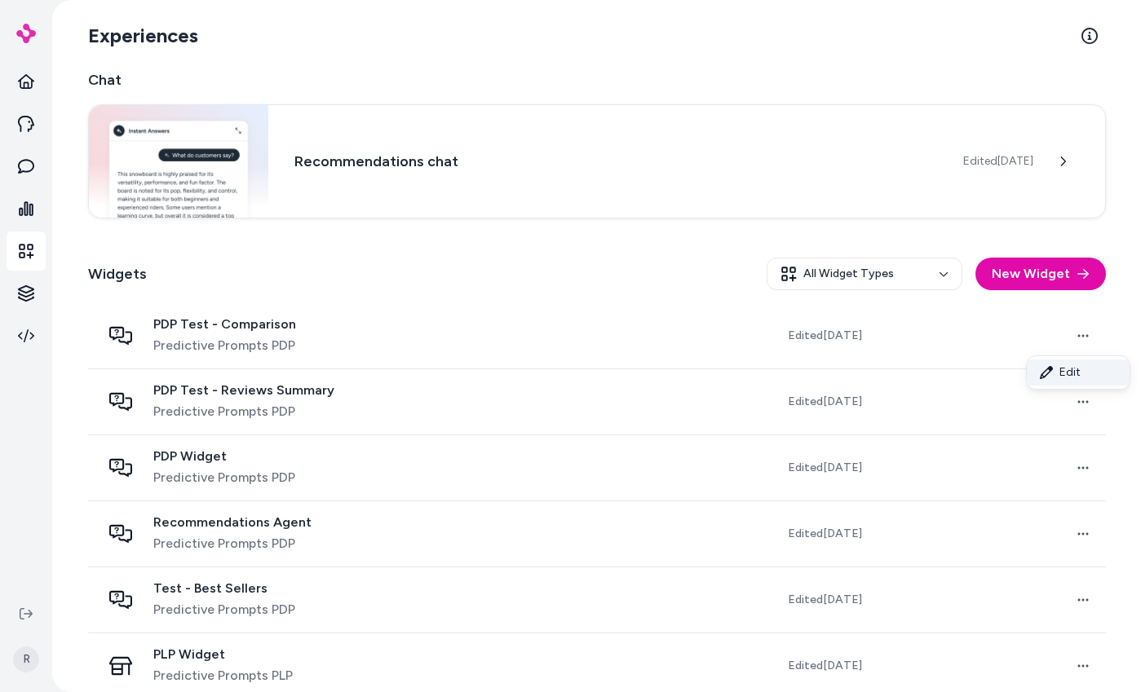
click at [1056, 372] on link "Edit" at bounding box center [1078, 373] width 103 height 26
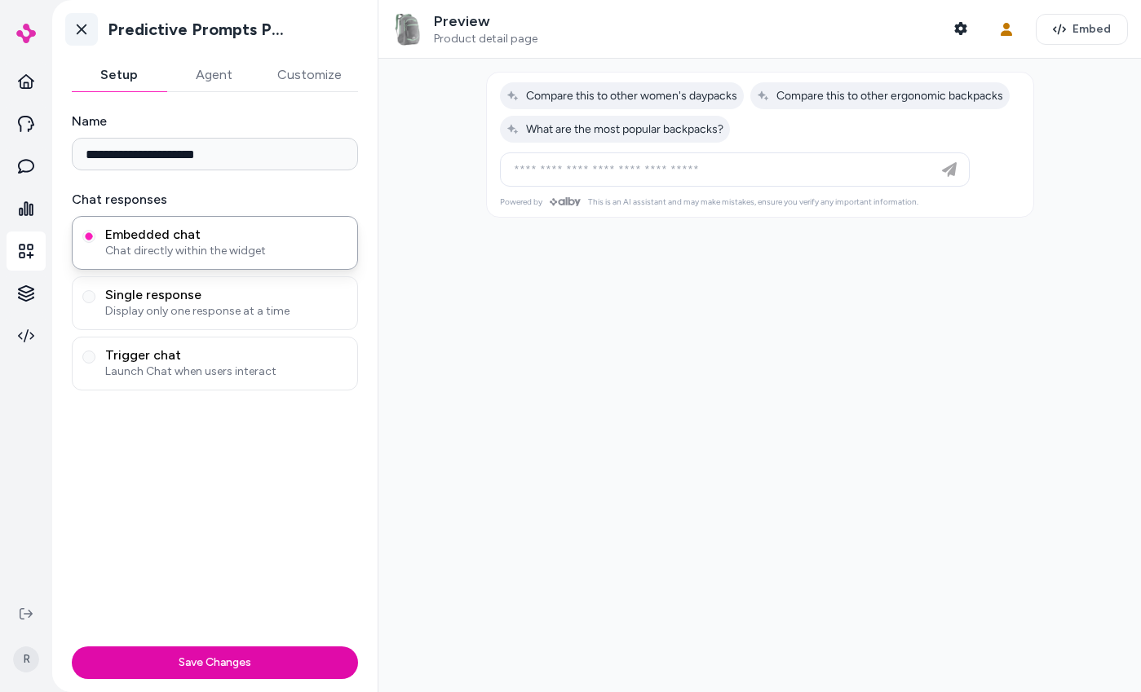
click at [87, 26] on icon at bounding box center [81, 29] width 16 height 16
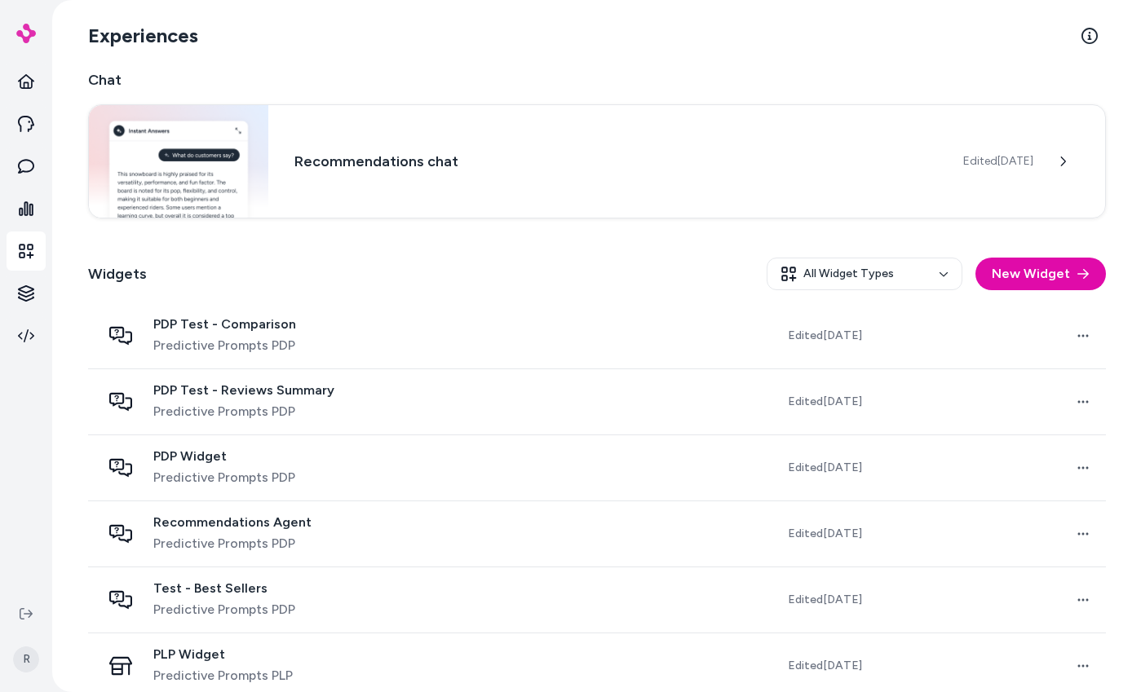
click at [343, 76] on h2 "Chat" at bounding box center [597, 80] width 1018 height 23
